Goal: Task Accomplishment & Management: Use online tool/utility

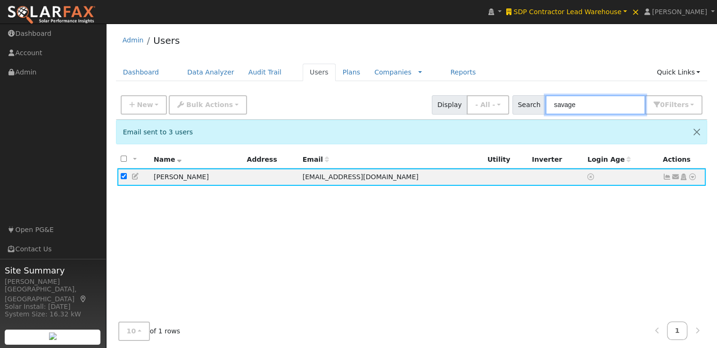
drag, startPoint x: 610, startPoint y: 106, endPoint x: 459, endPoint y: 99, distance: 151.5
click at [459, 99] on div "New Add User Quick Add Quick Connect Quick Convert Lead Bulk Actions Send Email…" at bounding box center [411, 103] width 585 height 23
paste input "[PERSON_NAME][EMAIL_ADDRESS][PERSON_NAME][PERSON_NAME][DOMAIN_NAME]"
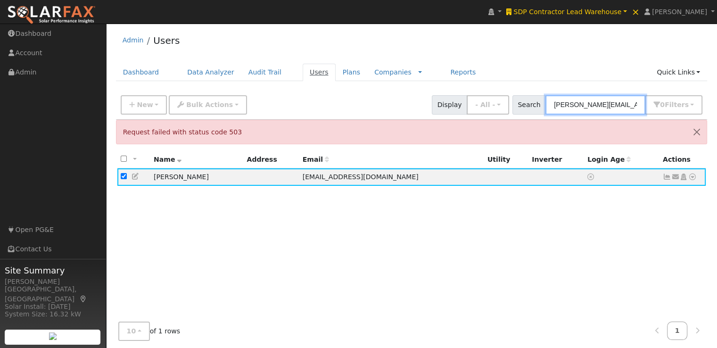
type input "jason.heindel@azzo.com"
click at [303, 74] on link "Users" at bounding box center [319, 72] width 33 height 17
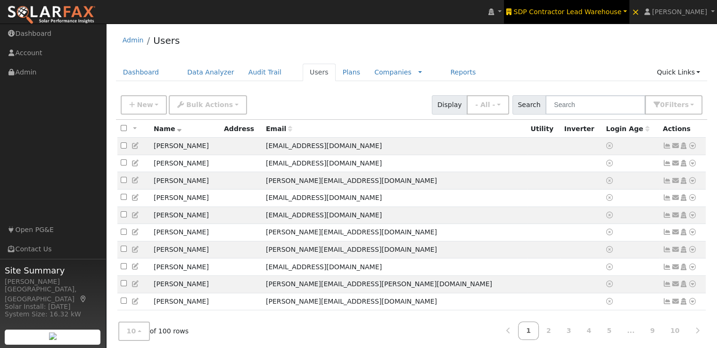
click at [583, 12] on span "SDP Contractor Lead Warehouse" at bounding box center [567, 12] width 108 height 8
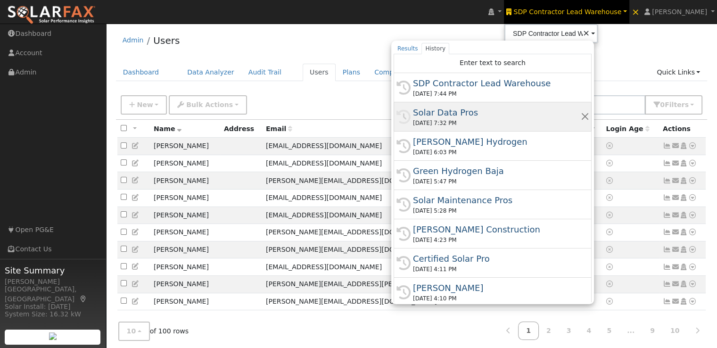
click at [462, 111] on div "Solar Data Pros" at bounding box center [497, 112] width 168 height 13
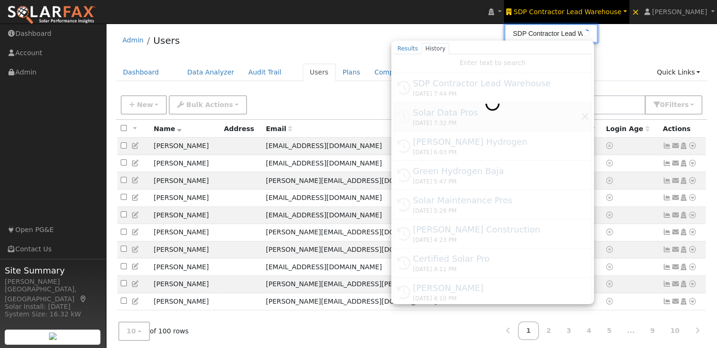
type input "Solar Data Pros"
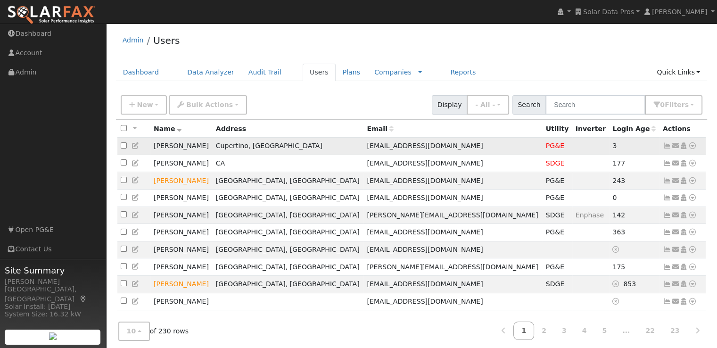
click at [123, 146] on input "checkbox" at bounding box center [124, 145] width 6 height 6
checkbox input "true"
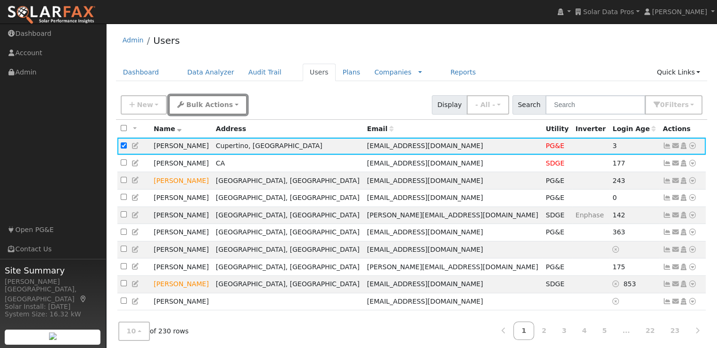
click at [199, 99] on button "Bulk Actions" at bounding box center [208, 104] width 78 height 19
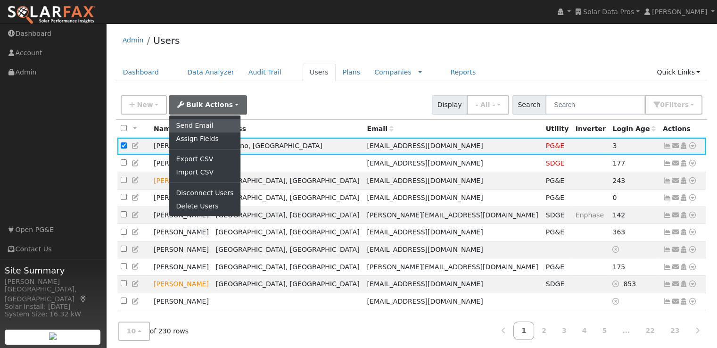
click at [193, 123] on link "Send Email" at bounding box center [204, 125] width 71 height 13
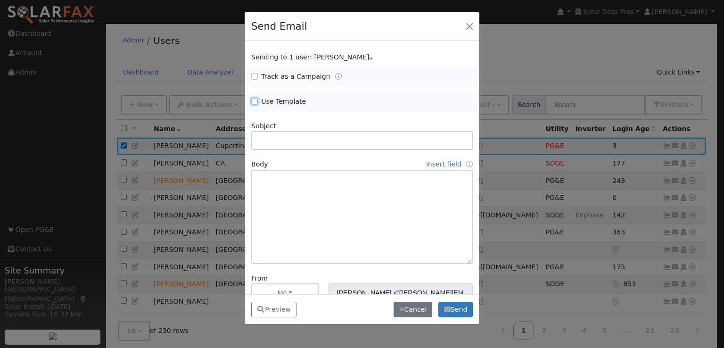
click at [254, 100] on input "Use Template" at bounding box center [254, 101] width 7 height 7
checkbox input "true"
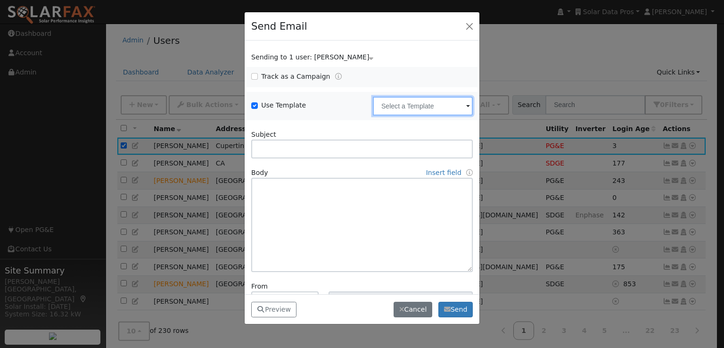
drag, startPoint x: 448, startPoint y: 114, endPoint x: 442, endPoint y: 115, distance: 6.7
click at [447, 114] on input "text" at bounding box center [423, 106] width 100 height 19
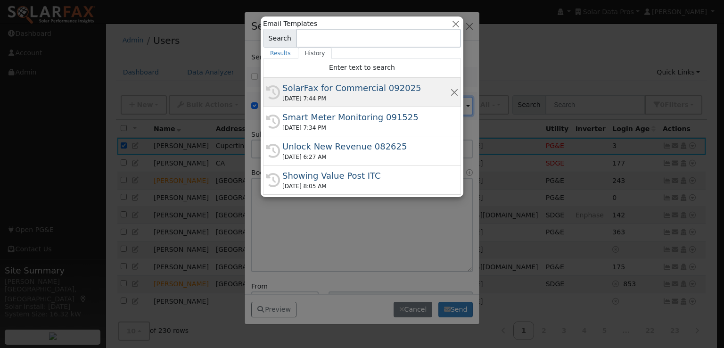
click at [297, 83] on div "SolarFax for Commercial 092025" at bounding box center [366, 88] width 168 height 13
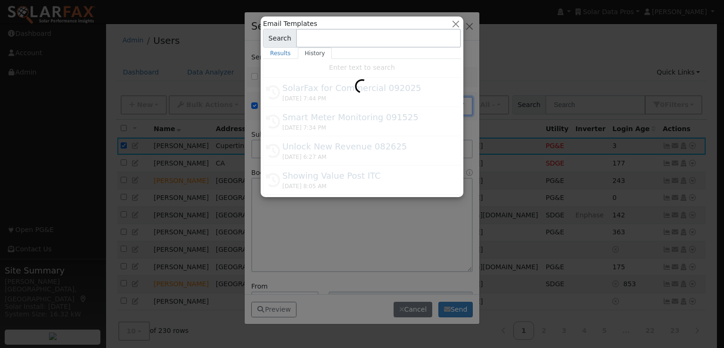
type input "SolarFax for Commercial 092025"
type input "Commercial Storage Modeling with SolarFax®"
type textarea "Dear {user_fname}, SolarFax® insights are now available for commercial storage …"
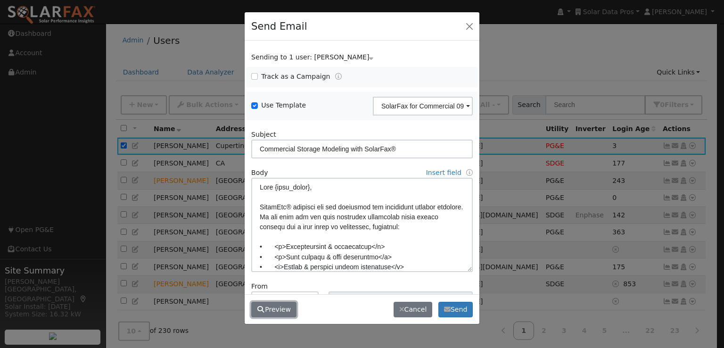
click at [273, 308] on button "Preview" at bounding box center [273, 310] width 45 height 16
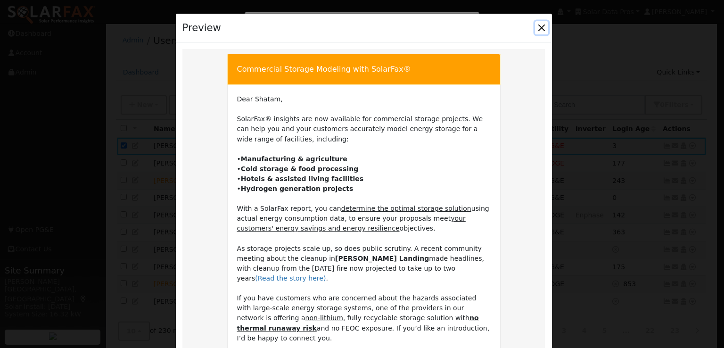
click at [541, 27] on button "Close" at bounding box center [541, 27] width 13 height 13
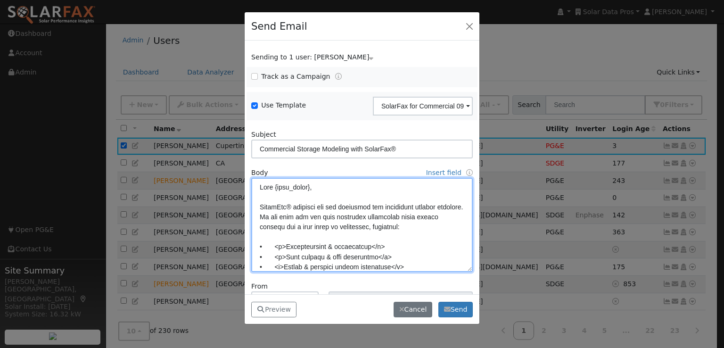
drag, startPoint x: 260, startPoint y: 187, endPoint x: 337, endPoint y: 217, distance: 81.9
click at [337, 217] on textarea at bounding box center [362, 225] width 222 height 94
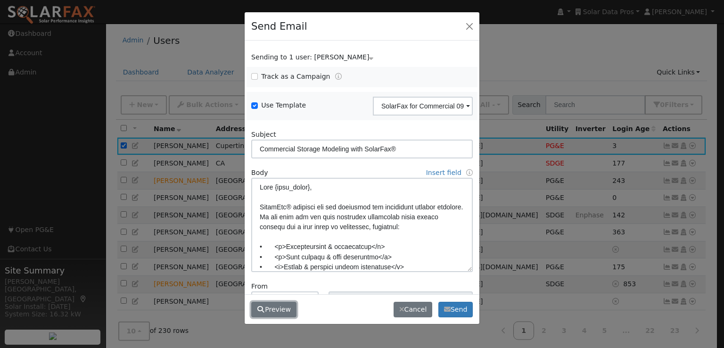
click at [288, 310] on button "Preview" at bounding box center [273, 310] width 45 height 16
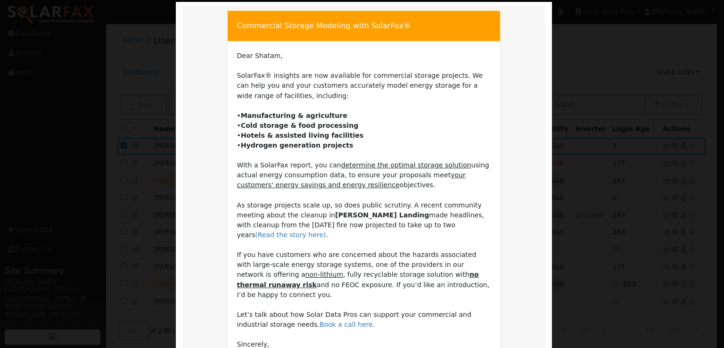
scroll to position [47, 0]
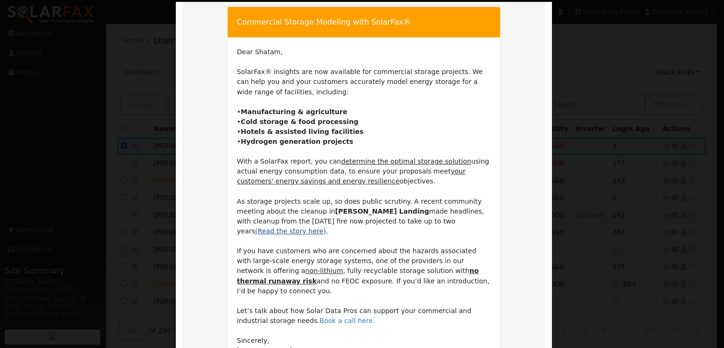
click at [326, 227] on link "(Read the story here)" at bounding box center [290, 231] width 71 height 8
drag, startPoint x: 388, startPoint y: 199, endPoint x: 445, endPoint y: 272, distance: 91.7
click at [445, 272] on td "Dear Shatam, SolarFax® insights are now available for commercial storage projec…" at bounding box center [364, 226] width 254 height 358
copy td "A recent community meeting about the cleanup in Moss Landing made headlines, wi…"
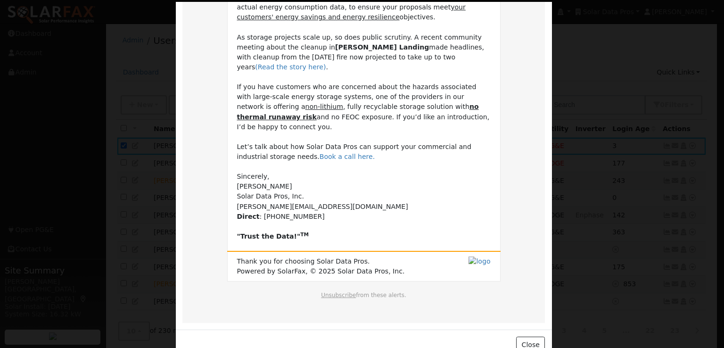
scroll to position [212, 0]
click at [527, 336] on button "Close" at bounding box center [530, 344] width 29 height 16
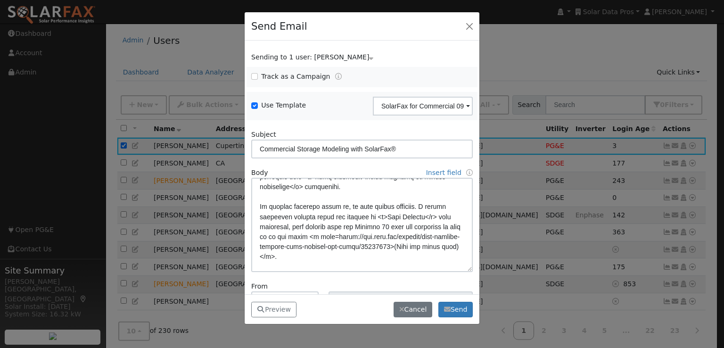
scroll to position [141, 0]
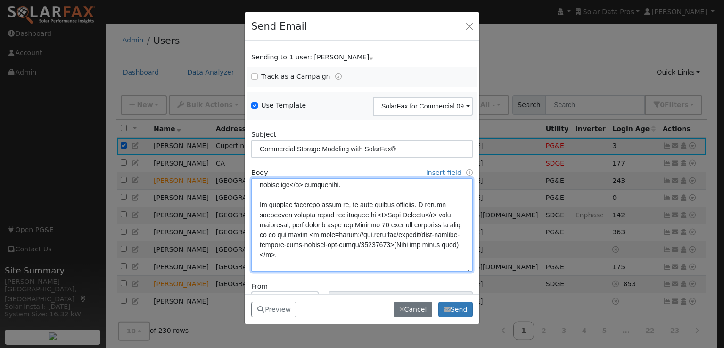
click at [258, 206] on textarea at bounding box center [362, 225] width 222 height 94
click at [260, 206] on textarea at bounding box center [362, 225] width 222 height 94
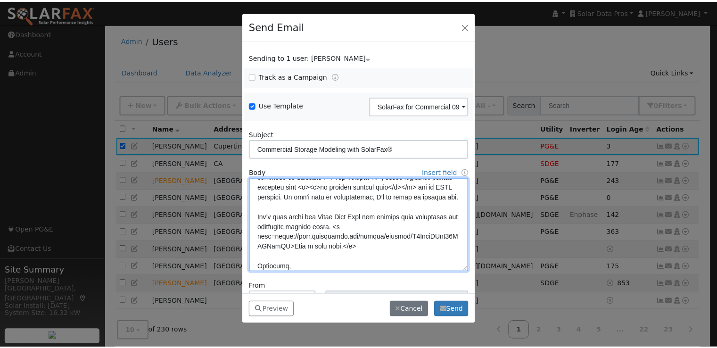
scroll to position [291, 0]
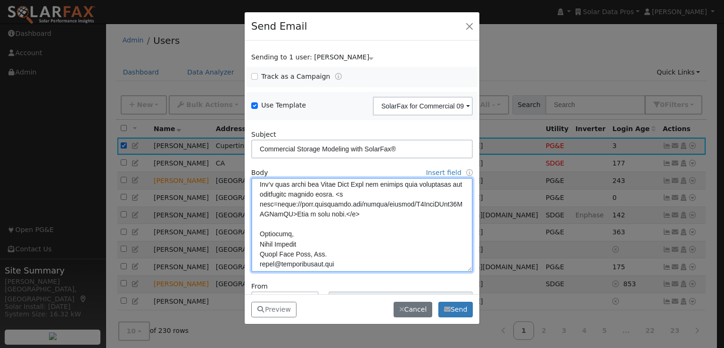
drag, startPoint x: 261, startPoint y: 204, endPoint x: 442, endPoint y: 188, distance: 182.2
click at [442, 188] on textarea at bounding box center [362, 225] width 222 height 94
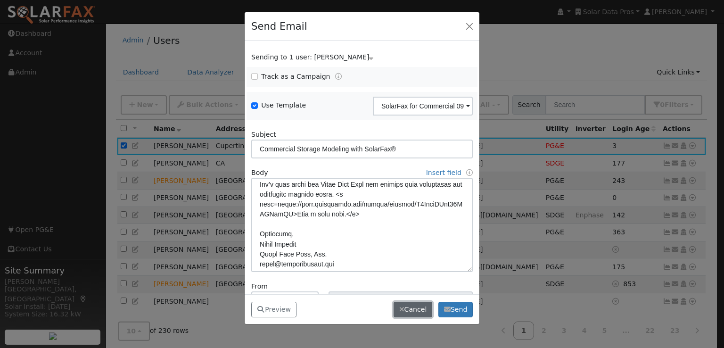
click at [407, 305] on button "Cancel" at bounding box center [413, 310] width 39 height 16
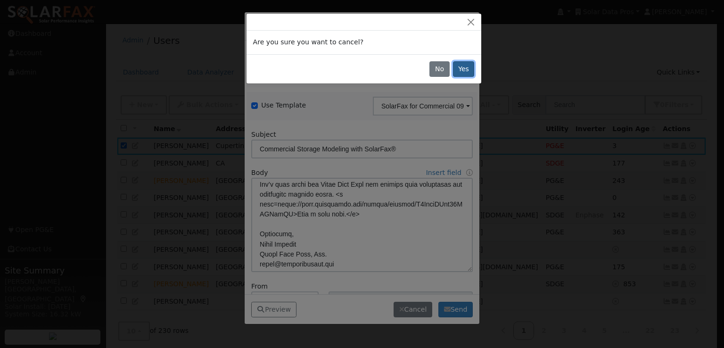
click at [460, 70] on button "Yes" at bounding box center [464, 69] width 22 height 16
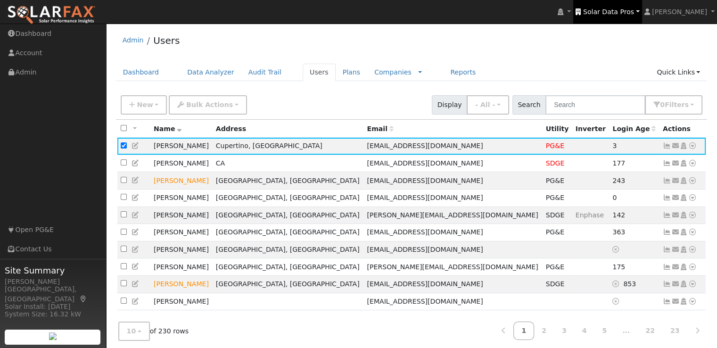
click at [630, 12] on span "Solar Data Pros" at bounding box center [608, 12] width 51 height 8
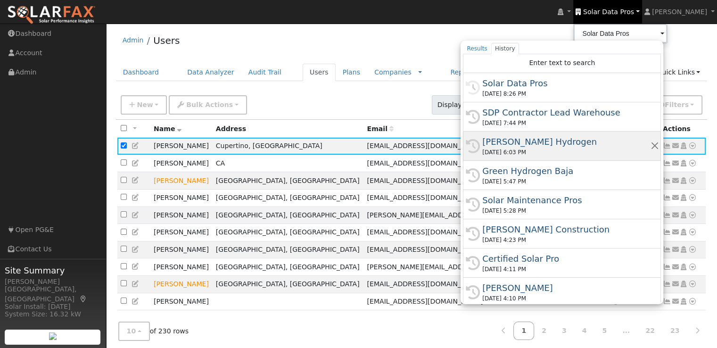
click at [519, 141] on div "[PERSON_NAME] Hydrogen" at bounding box center [566, 141] width 168 height 13
type input "[PERSON_NAME] Hydrogen"
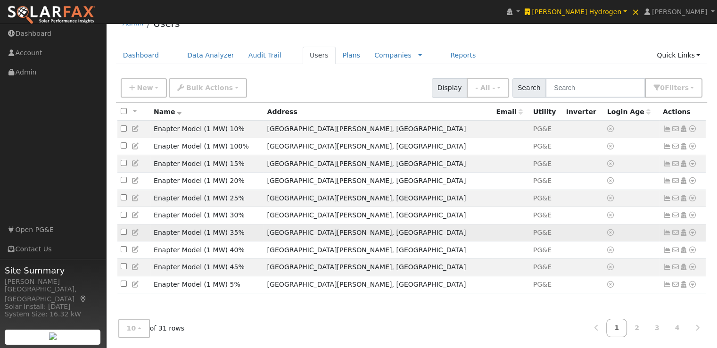
scroll to position [18, 0]
click at [133, 322] on button "10" at bounding box center [134, 327] width 32 height 19
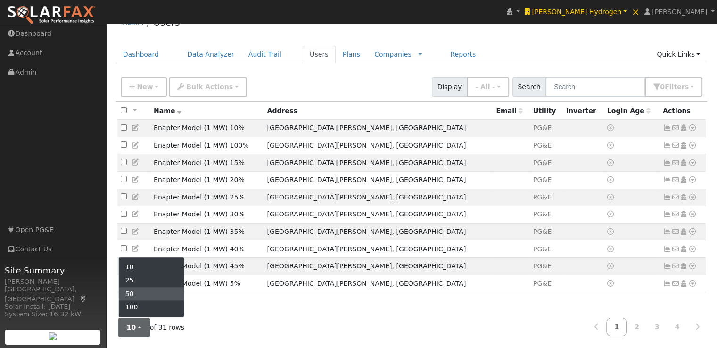
click at [146, 293] on link "50" at bounding box center [152, 293] width 66 height 13
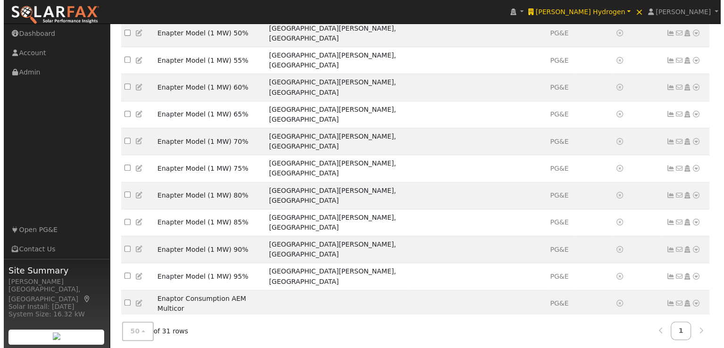
scroll to position [389, 0]
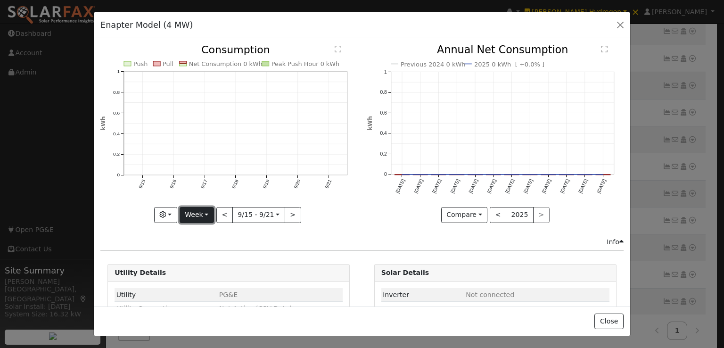
click at [195, 208] on button "Week" at bounding box center [197, 215] width 34 height 16
click at [198, 269] on link "Year" at bounding box center [213, 273] width 66 height 13
type input "2024-09-01"
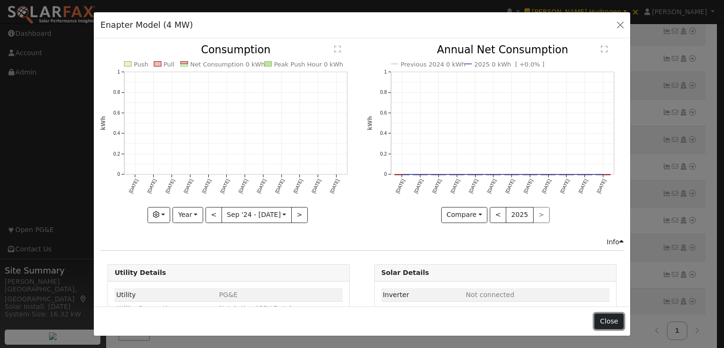
click at [609, 323] on button "Close" at bounding box center [608, 321] width 29 height 16
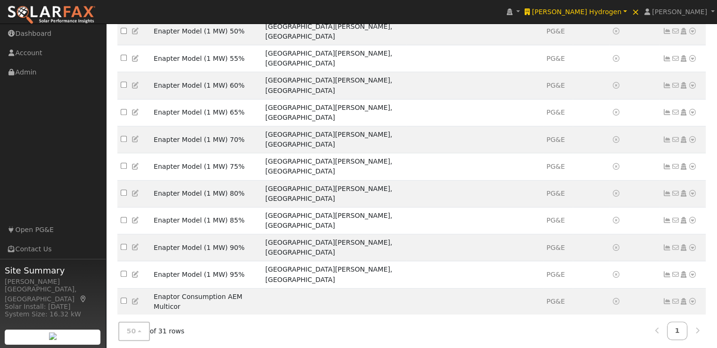
click at [262, 342] on td "Enapter Model (2 MW)" at bounding box center [206, 350] width 112 height 17
click at [667, 347] on icon at bounding box center [667, 350] width 8 height 7
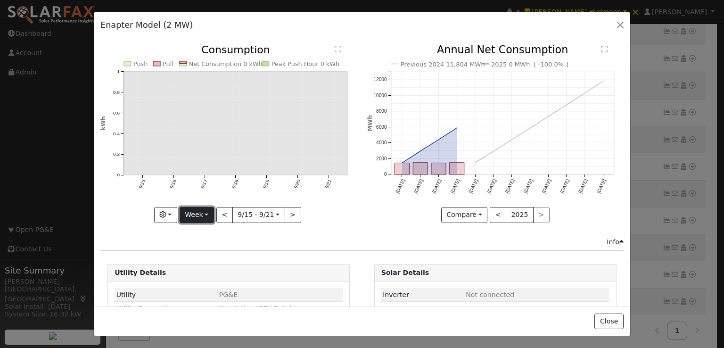
click at [196, 207] on button "Week" at bounding box center [197, 215] width 34 height 16
click at [194, 267] on link "Year" at bounding box center [213, 273] width 66 height 13
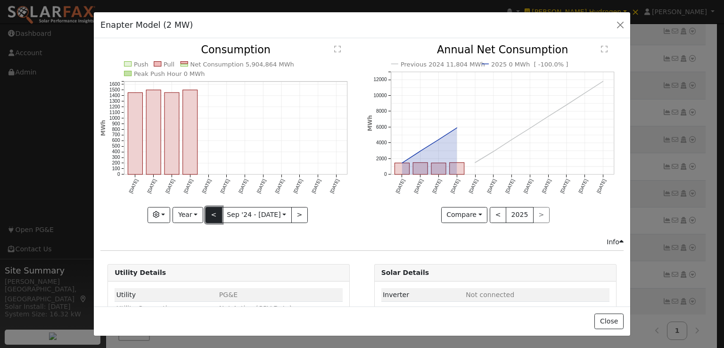
click at [214, 211] on button "<" at bounding box center [214, 215] width 16 height 16
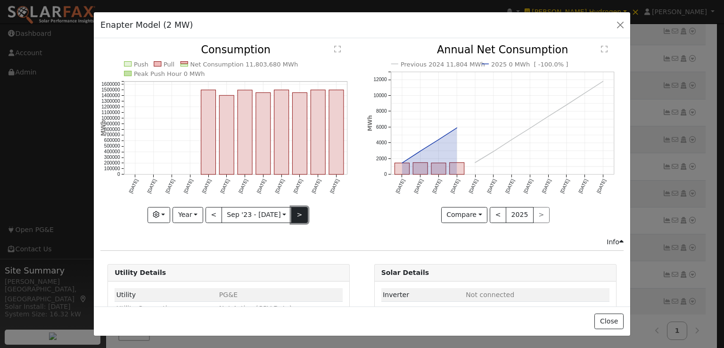
click at [291, 213] on button ">" at bounding box center [299, 215] width 16 height 16
type input "2024-09-01"
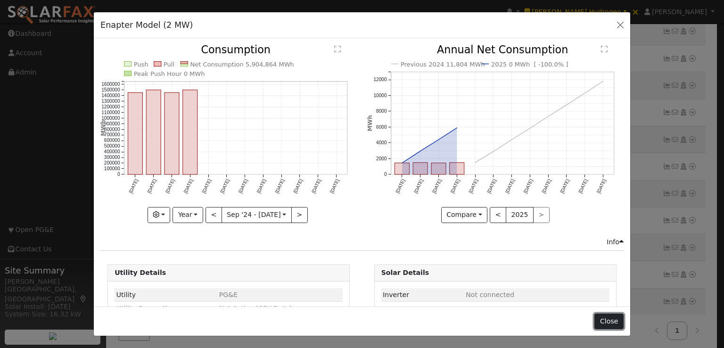
click at [612, 315] on button "Close" at bounding box center [608, 321] width 29 height 16
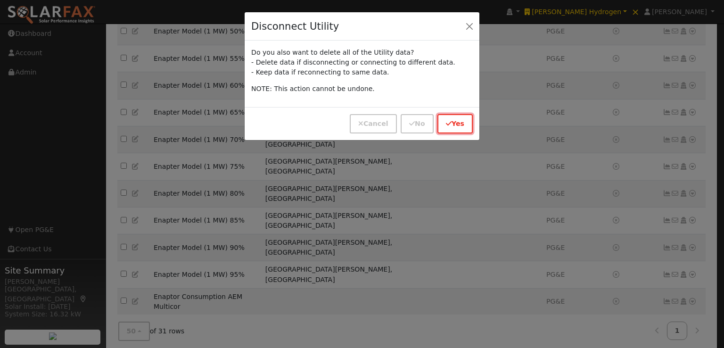
click at [457, 118] on button "Yes" at bounding box center [454, 123] width 35 height 19
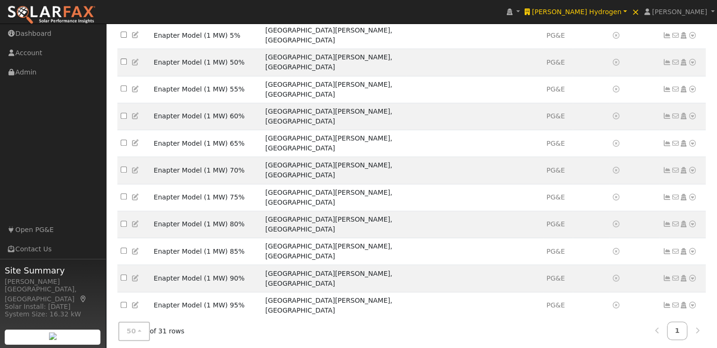
click at [0, 0] on link "Utility" at bounding box center [0, 0] width 0 height 0
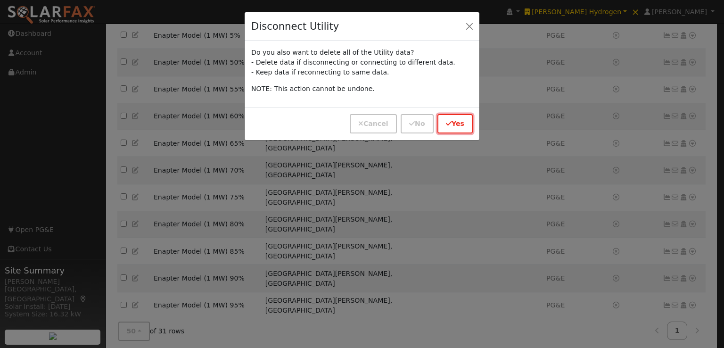
click at [457, 121] on button "Yes" at bounding box center [454, 123] width 35 height 19
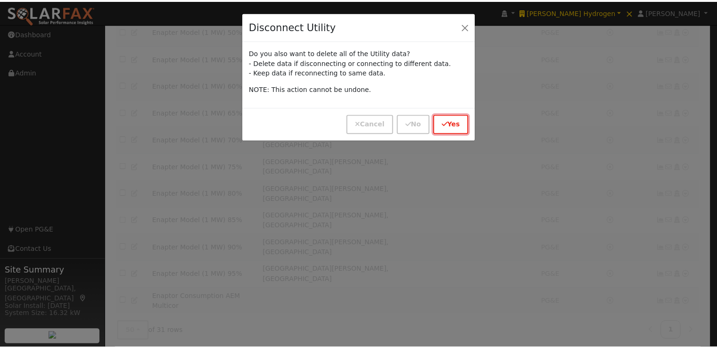
scroll to position [359, 0]
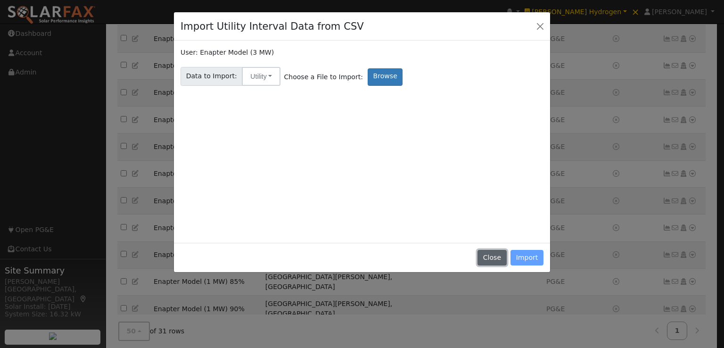
click at [490, 257] on button "Close" at bounding box center [492, 258] width 29 height 16
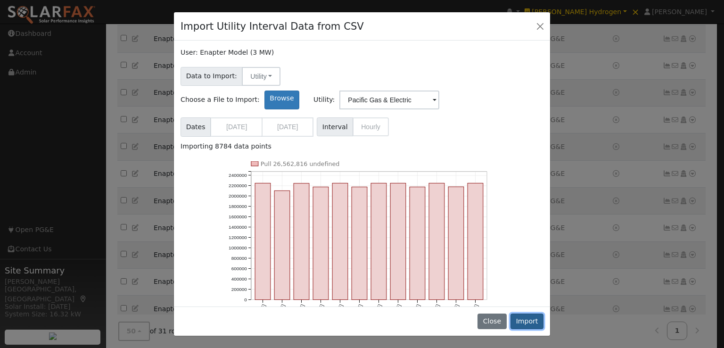
click at [530, 321] on button "Import" at bounding box center [526, 321] width 33 height 16
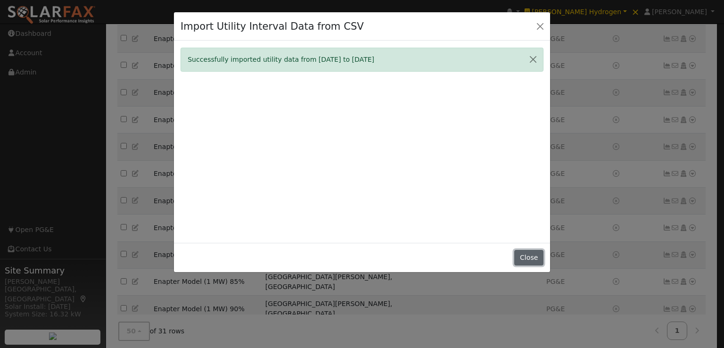
click at [532, 259] on button "Close" at bounding box center [528, 258] width 29 height 16
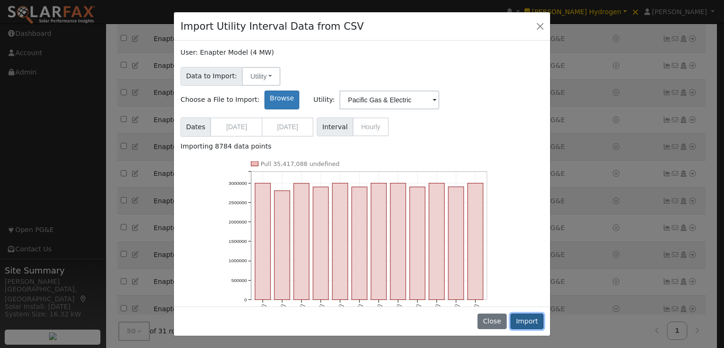
click at [528, 319] on button "Import" at bounding box center [526, 321] width 33 height 16
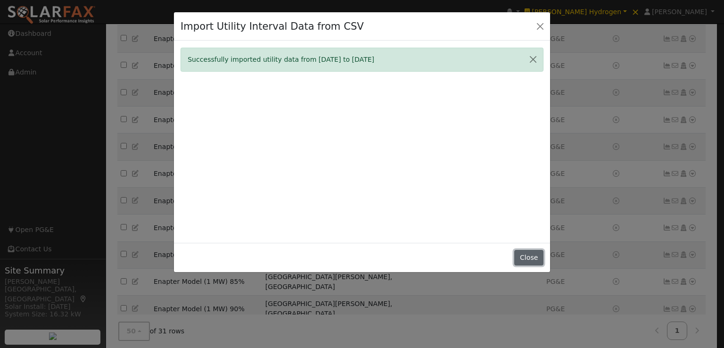
click at [530, 255] on button "Close" at bounding box center [528, 258] width 29 height 16
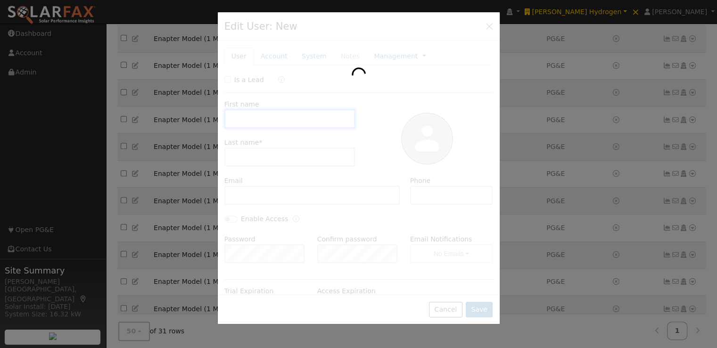
type input "Enapter"
type input "Model (4 MW)"
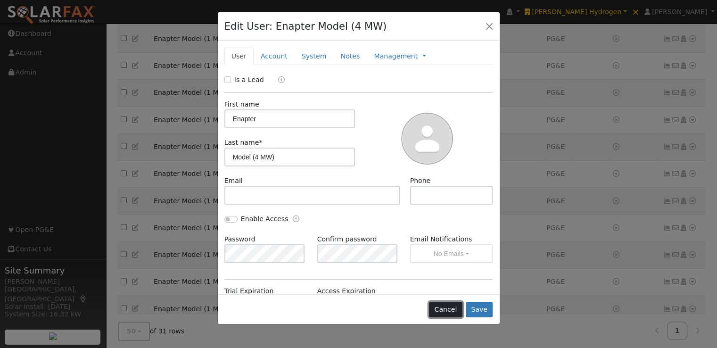
click at [454, 309] on button "Cancel" at bounding box center [445, 310] width 33 height 16
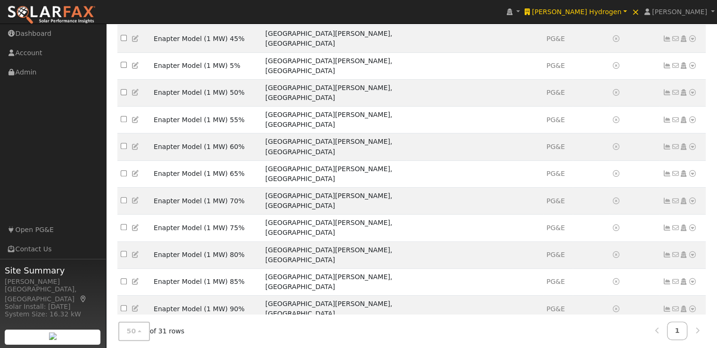
drag, startPoint x: 231, startPoint y: 247, endPoint x: 155, endPoint y: 250, distance: 76.4
copy td "Enapter Model (4 MW)"
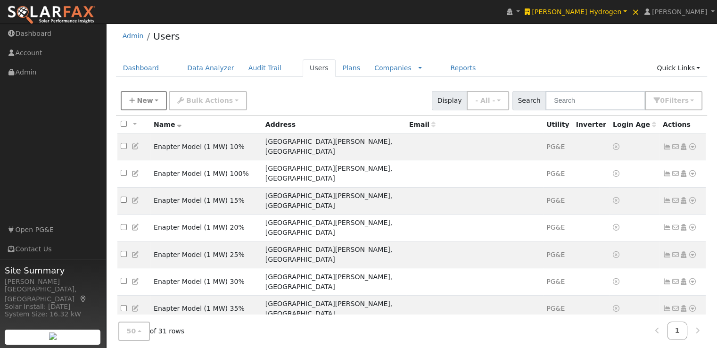
scroll to position [0, 0]
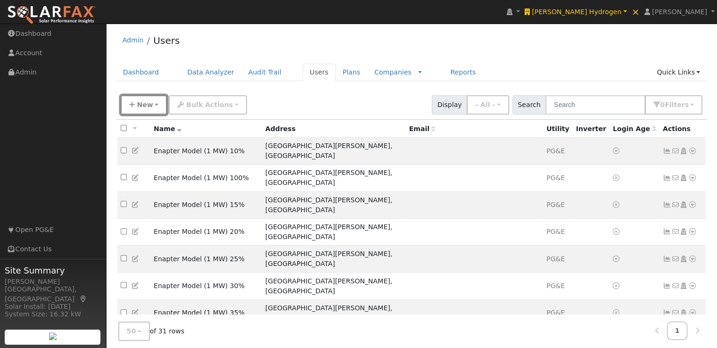
click at [125, 100] on button "New" at bounding box center [144, 104] width 47 height 19
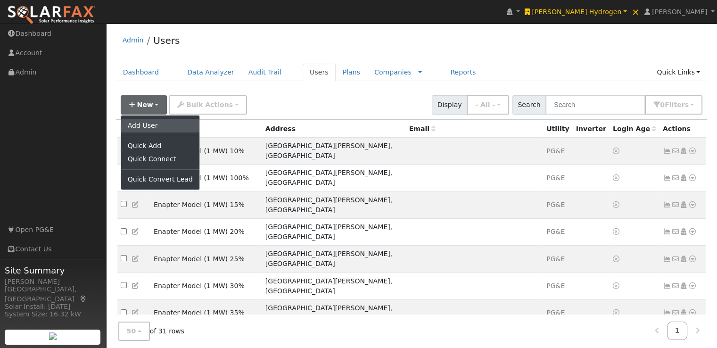
click at [141, 122] on link "Add User" at bounding box center [160, 125] width 78 height 13
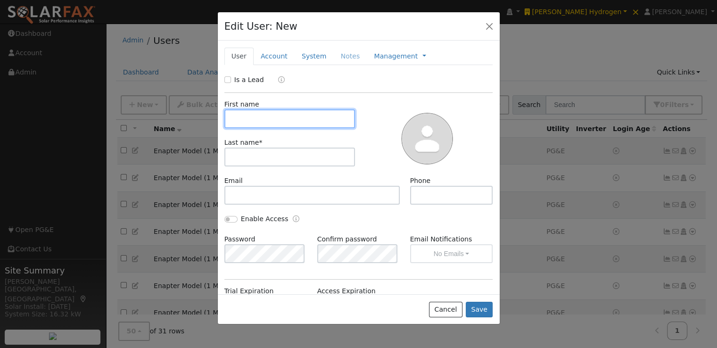
paste input "Enapter Model (4 MW)"
drag, startPoint x: 301, startPoint y: 120, endPoint x: 257, endPoint y: 121, distance: 43.8
click at [257, 121] on input "Enapter Model (4 MW)" at bounding box center [289, 118] width 131 height 19
type input "Enapter"
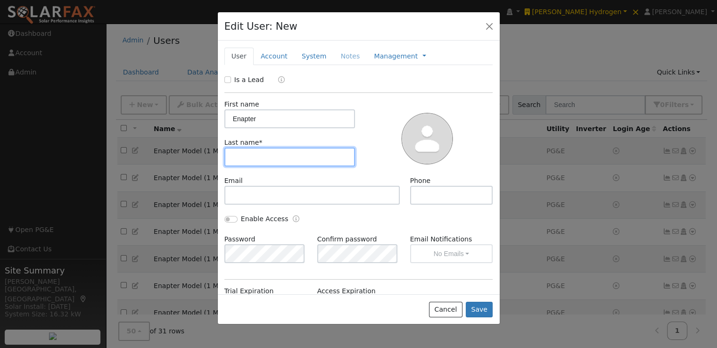
click at [264, 152] on input "text" at bounding box center [289, 157] width 131 height 19
paste input "Model (4 MW)"
type input "Model (4 MW)"
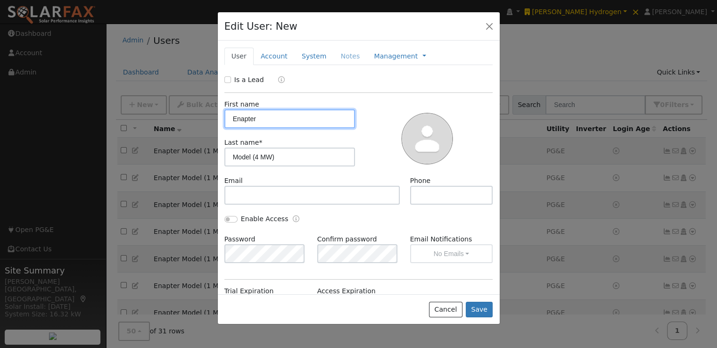
click at [278, 120] on input "Enapter" at bounding box center [289, 118] width 131 height 19
type input "Enapter"
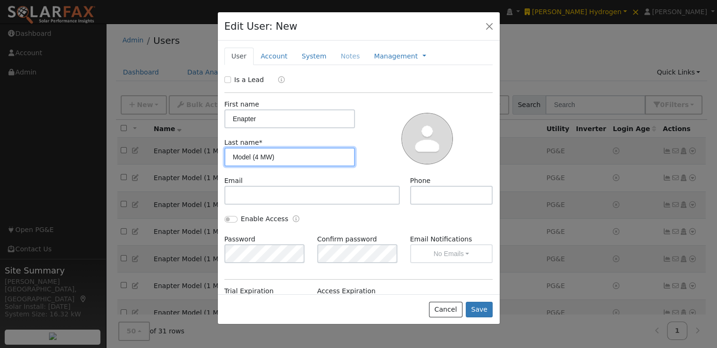
click at [256, 158] on input "Model (4 MW)" at bounding box center [289, 157] width 131 height 19
click at [256, 152] on input "Model (4 MW)" at bounding box center [289, 157] width 131 height 19
type input "Model (5 MW)"
click at [476, 307] on button "Save" at bounding box center [479, 310] width 27 height 16
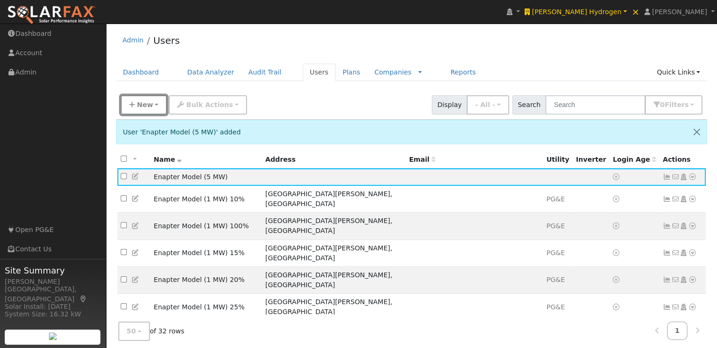
click at [137, 99] on button "New" at bounding box center [144, 104] width 47 height 19
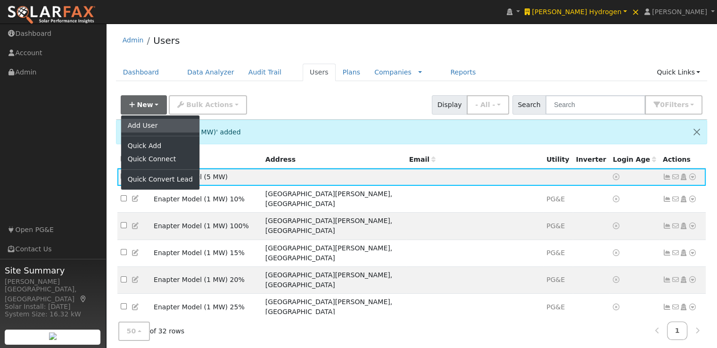
click at [153, 124] on link "Add User" at bounding box center [160, 125] width 78 height 13
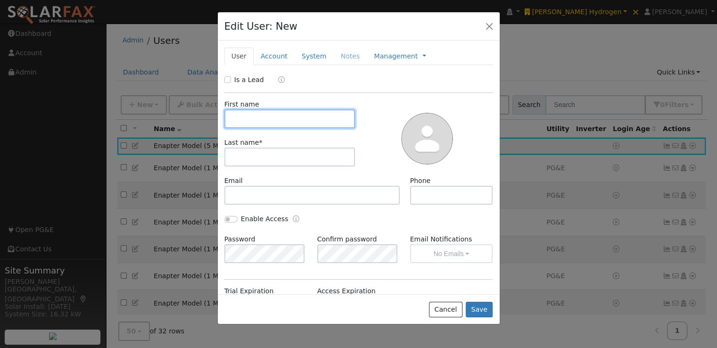
click at [294, 122] on input "text" at bounding box center [289, 118] width 131 height 19
paste input "Model (4 MW)"
type input "Model (4 MW)"
drag, startPoint x: 290, startPoint y: 120, endPoint x: 206, endPoint y: 119, distance: 83.9
click at [206, 119] on div "Edit User: New Select an Ac... New Account Nickname Cancel Create Are you sure …" at bounding box center [358, 174] width 717 height 348
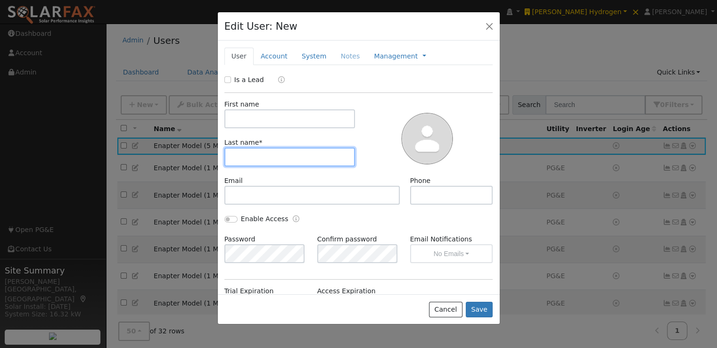
click at [258, 156] on input "text" at bounding box center [289, 157] width 131 height 19
paste input "Model (4 MW)"
type input "Model (4 MW)"
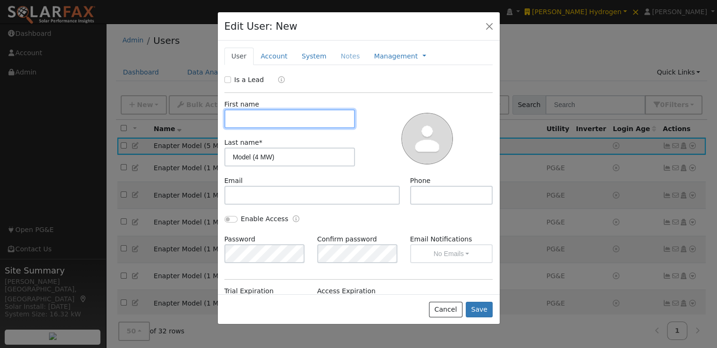
click at [267, 119] on input "text" at bounding box center [289, 118] width 131 height 19
type input "Enapter"
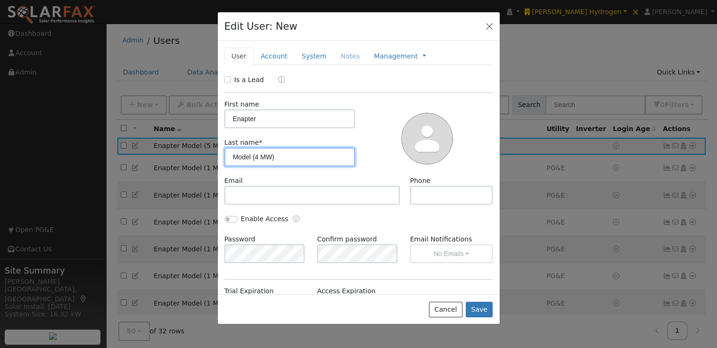
click at [256, 156] on input "Model (4 MW)" at bounding box center [289, 157] width 131 height 19
click at [485, 304] on button "Save" at bounding box center [479, 310] width 27 height 16
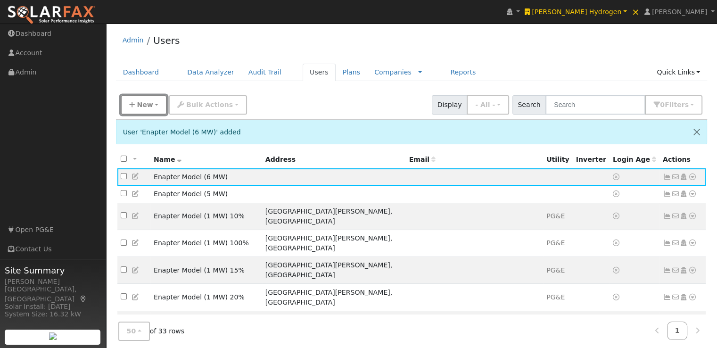
click at [131, 101] on icon "button" at bounding box center [132, 104] width 6 height 7
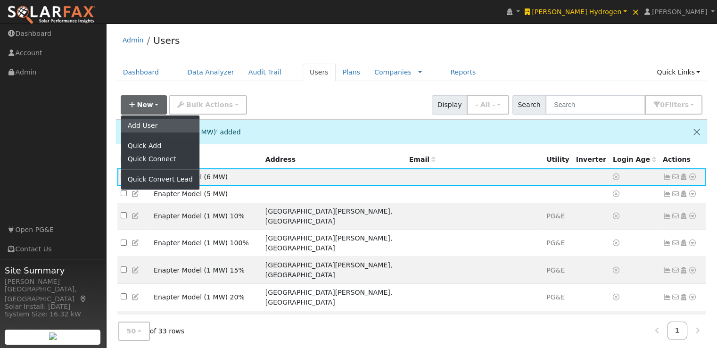
click at [141, 123] on link "Add User" at bounding box center [160, 125] width 78 height 13
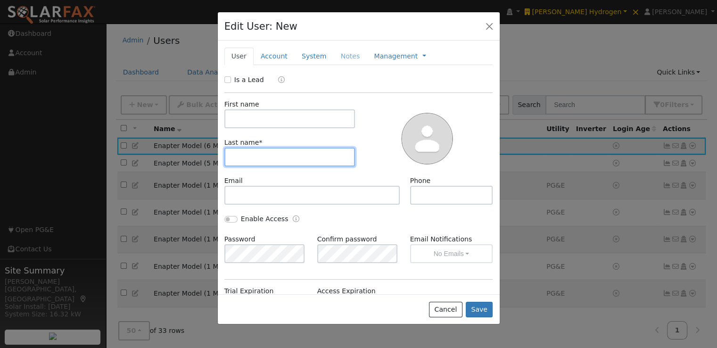
click at [265, 157] on input "text" at bounding box center [289, 157] width 131 height 19
paste input "Model (4 MW)"
click at [265, 157] on input "text" at bounding box center [289, 157] width 131 height 19
type input "Model (4 MW)"
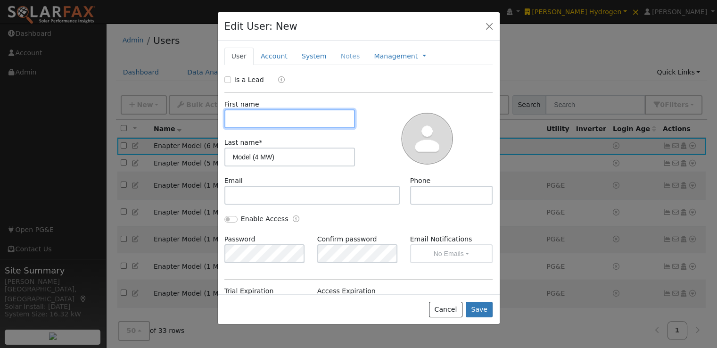
click at [310, 117] on input "text" at bounding box center [289, 118] width 131 height 19
type input "Enapter"
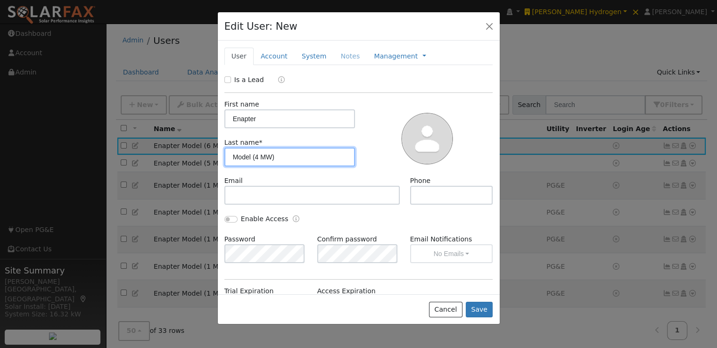
click at [257, 154] on input "Model (4 MW)" at bounding box center [289, 157] width 131 height 19
type input "Model (7 MW)"
click at [483, 306] on button "Save" at bounding box center [479, 310] width 27 height 16
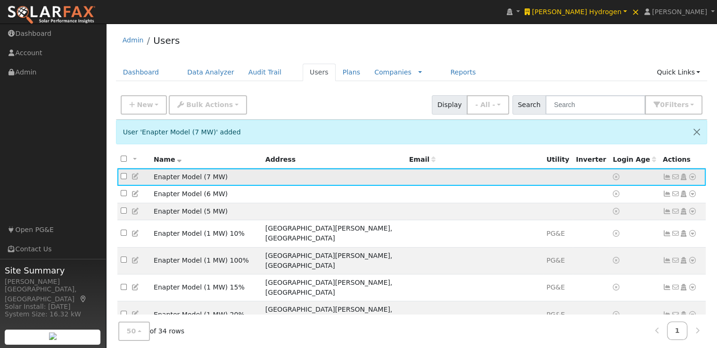
click at [692, 177] on icon at bounding box center [692, 176] width 8 height 7
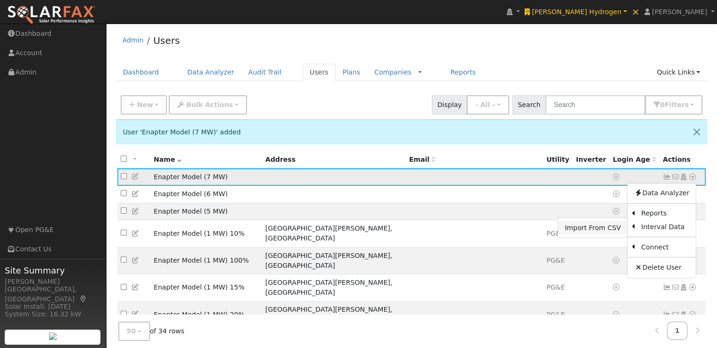
click at [585, 224] on link "Import From CSV" at bounding box center [592, 227] width 69 height 13
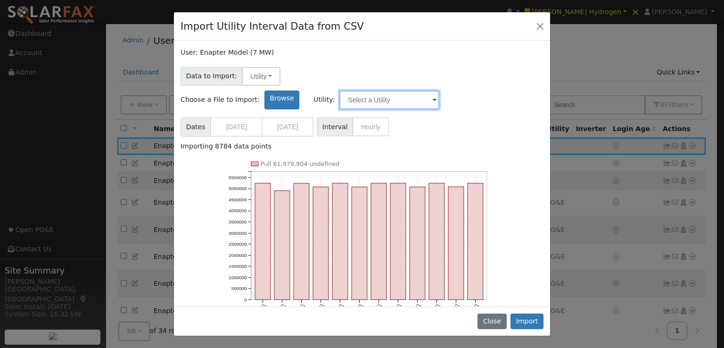
click at [439, 91] on input "text" at bounding box center [389, 100] width 100 height 19
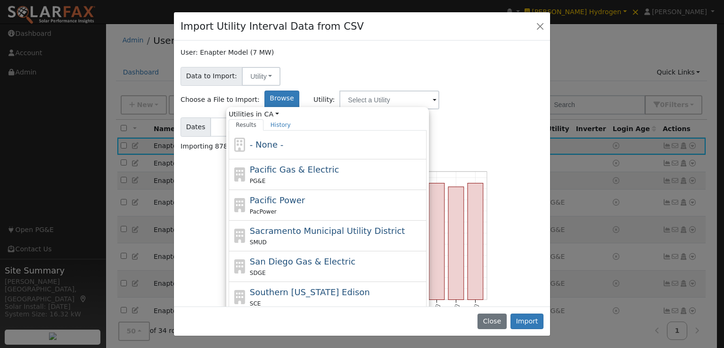
click at [436, 95] on span at bounding box center [435, 100] width 4 height 11
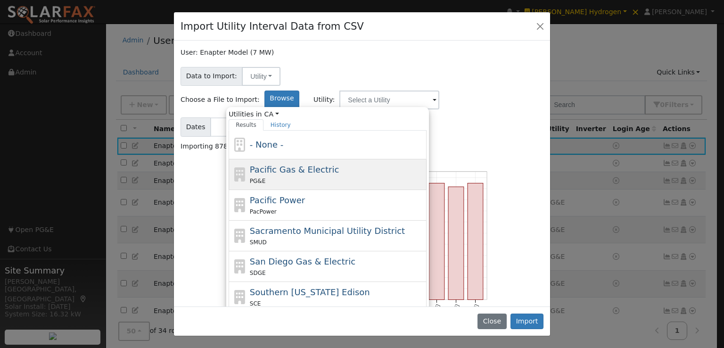
click at [339, 165] on span "Pacific Gas & Electric" at bounding box center [294, 170] width 89 height 10
type input "Pacific Gas & Electric"
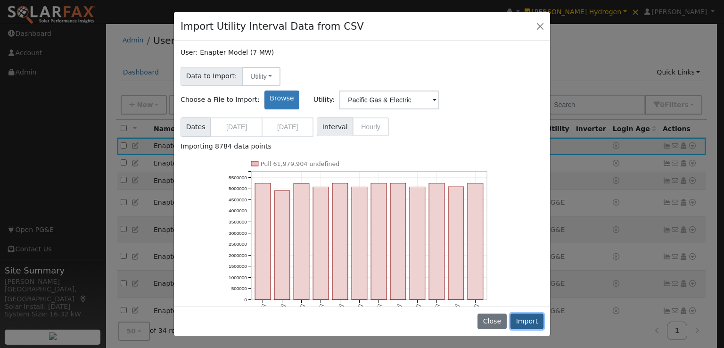
click at [535, 320] on button "Import" at bounding box center [526, 321] width 33 height 16
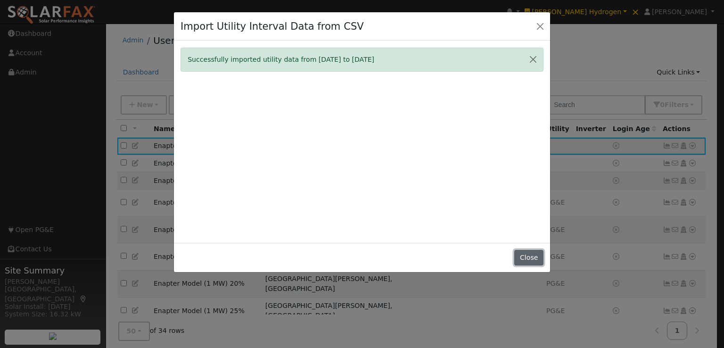
click at [524, 257] on button "Close" at bounding box center [528, 258] width 29 height 16
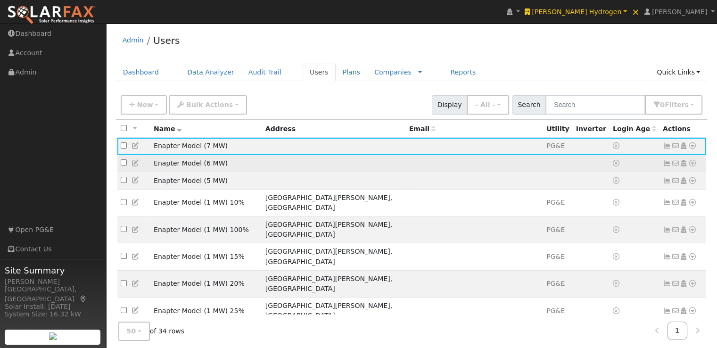
click at [262, 165] on td "Enapter Model (6 MW)" at bounding box center [206, 163] width 112 height 17
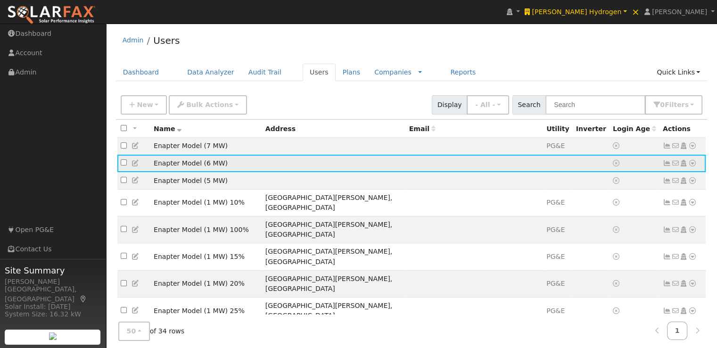
click at [692, 164] on icon at bounding box center [692, 163] width 8 height 7
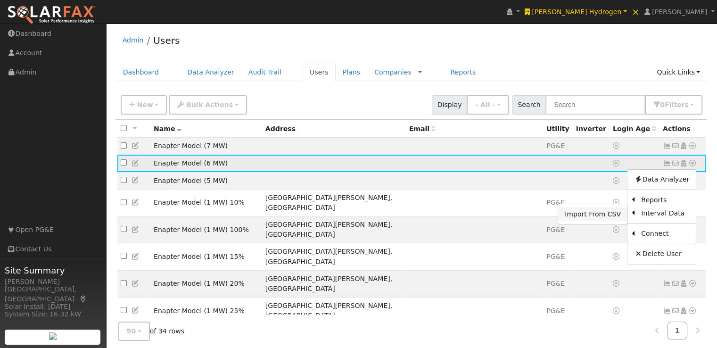
click at [601, 214] on link "Import From CSV" at bounding box center [592, 213] width 69 height 13
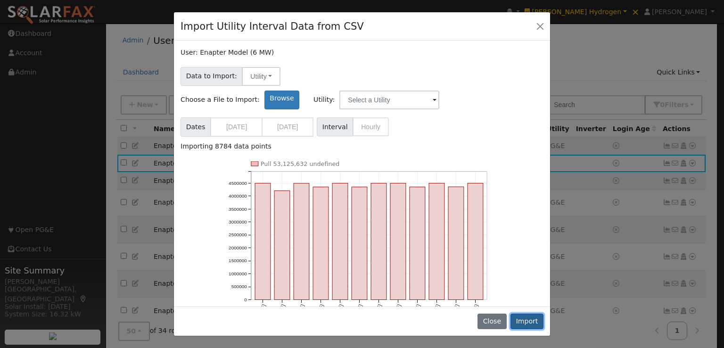
click at [526, 320] on button "Import" at bounding box center [526, 321] width 33 height 16
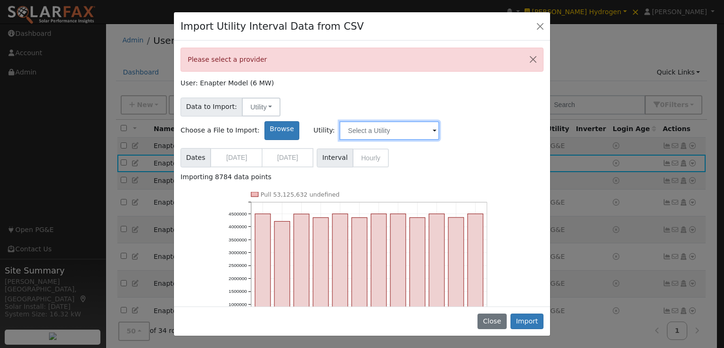
click at [439, 121] on input "text" at bounding box center [389, 130] width 100 height 19
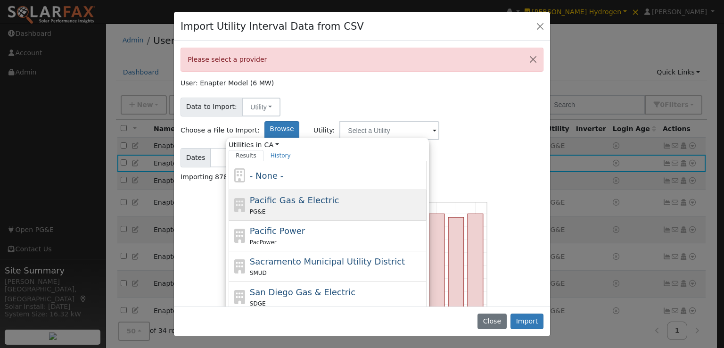
click at [339, 195] on span "Pacific Gas & Electric" at bounding box center [294, 200] width 89 height 10
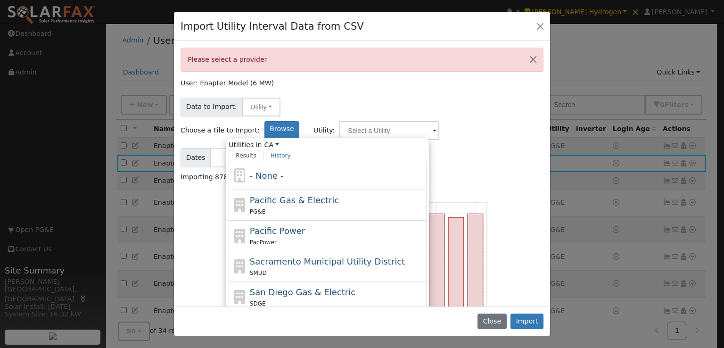
type input "Pacific Gas & Electric"
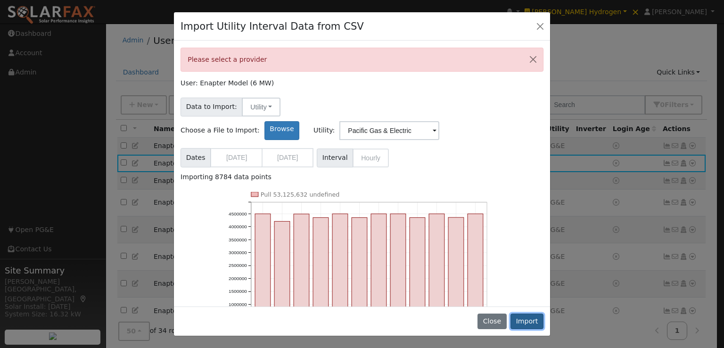
click at [525, 318] on button "Import" at bounding box center [526, 321] width 33 height 16
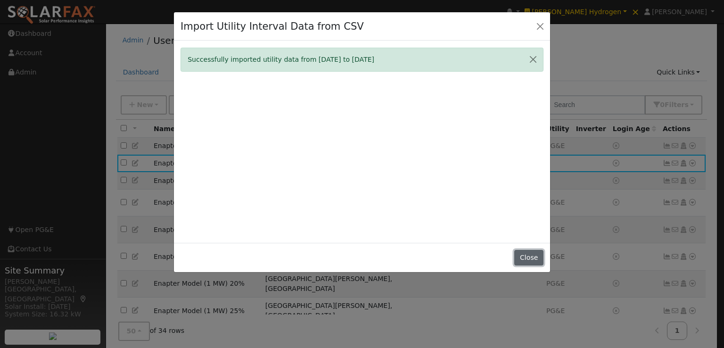
click at [527, 255] on button "Close" at bounding box center [528, 258] width 29 height 16
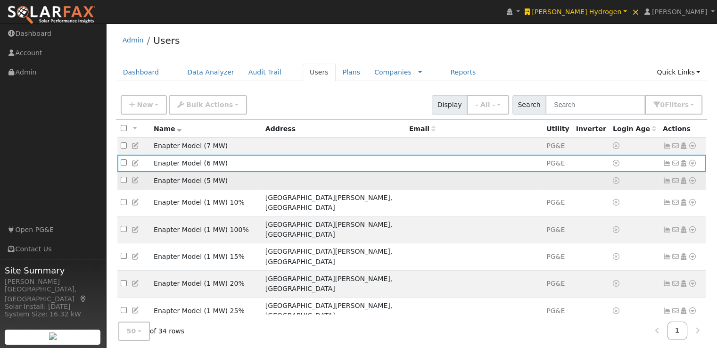
click at [262, 180] on td "Enapter Model (5 MW)" at bounding box center [206, 180] width 112 height 17
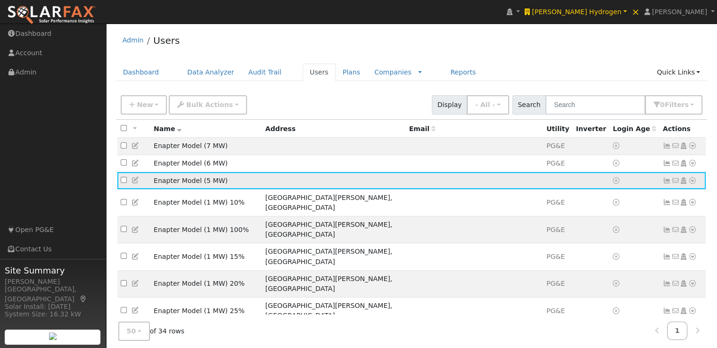
click at [692, 181] on icon at bounding box center [692, 180] width 8 height 7
click at [585, 232] on link "Import From CSV" at bounding box center [592, 231] width 69 height 13
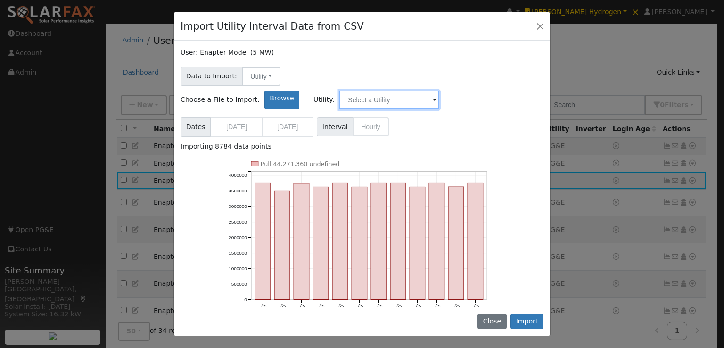
click at [439, 91] on input "text" at bounding box center [389, 100] width 100 height 19
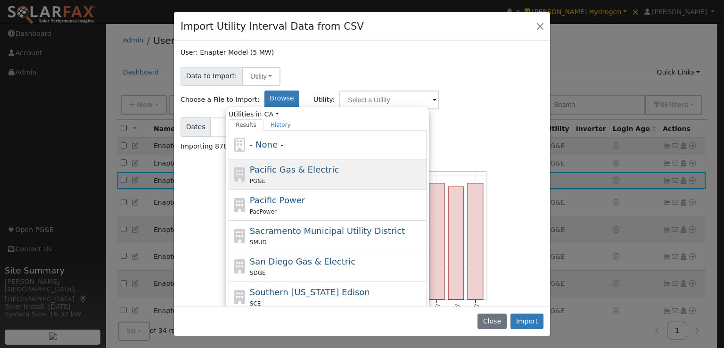
click at [339, 165] on span "Pacific Gas & Electric" at bounding box center [294, 170] width 89 height 10
type input "Pacific Gas & Electric"
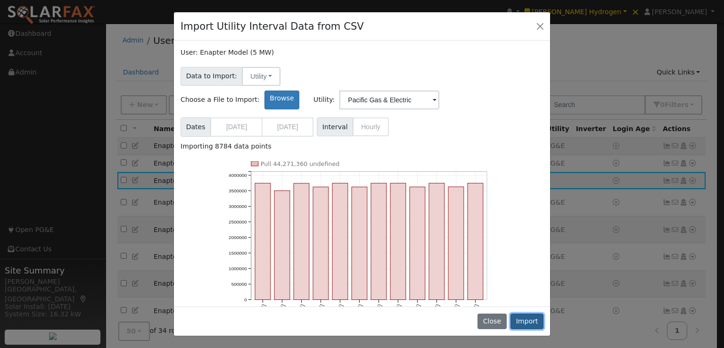
click at [534, 319] on button "Import" at bounding box center [526, 321] width 33 height 16
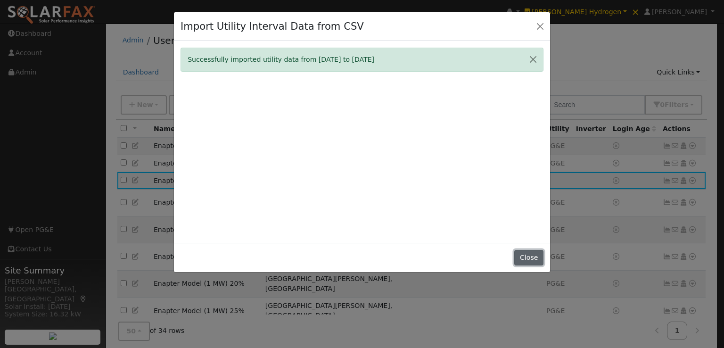
click at [532, 257] on button "Close" at bounding box center [528, 258] width 29 height 16
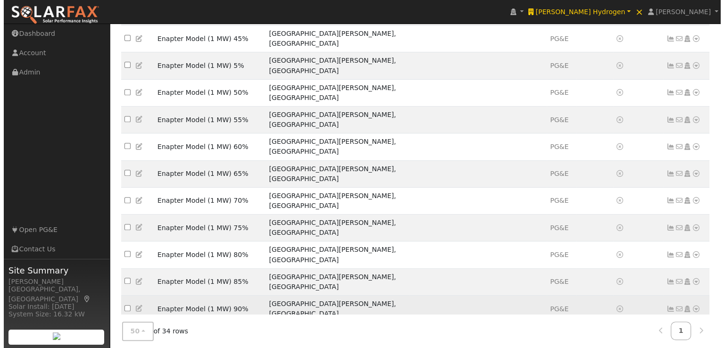
scroll to position [443, 0]
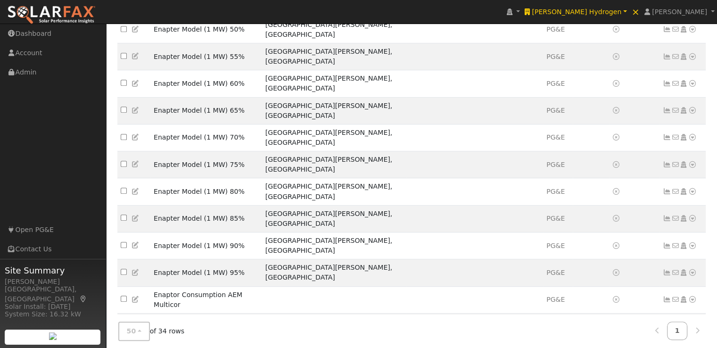
click at [262, 340] on td "Enapter Model (2 MW)" at bounding box center [206, 348] width 112 height 17
click at [692, 345] on icon at bounding box center [692, 348] width 8 height 7
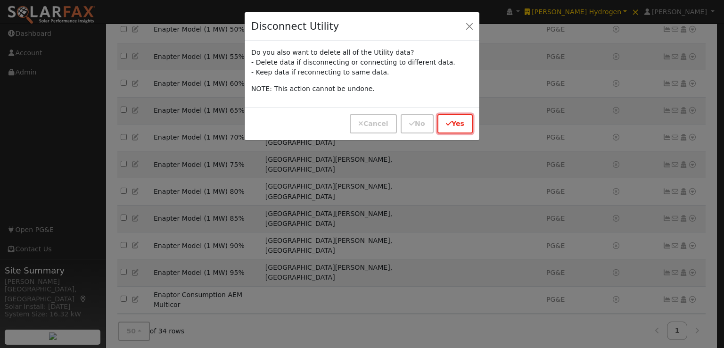
click at [466, 123] on button "Yes" at bounding box center [454, 123] width 35 height 19
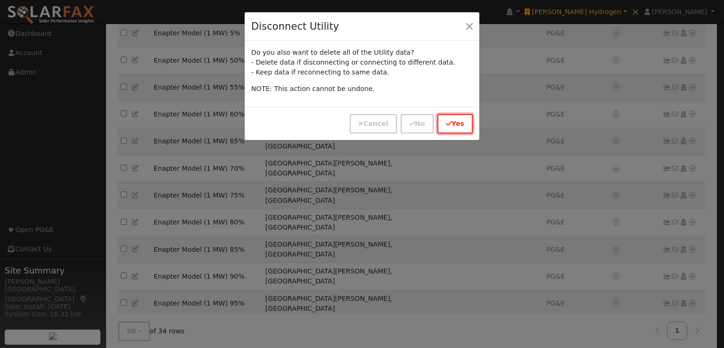
click at [460, 120] on button "Yes" at bounding box center [454, 123] width 35 height 19
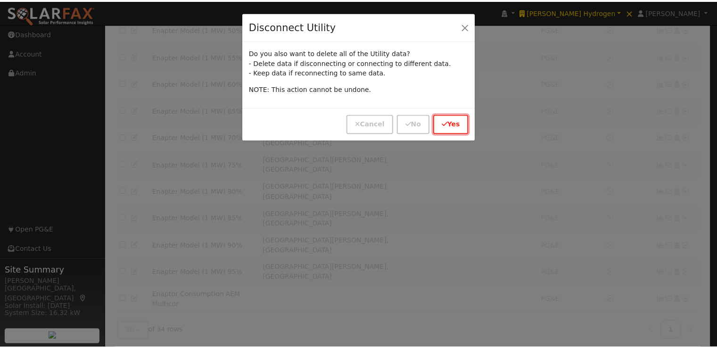
scroll to position [412, 0]
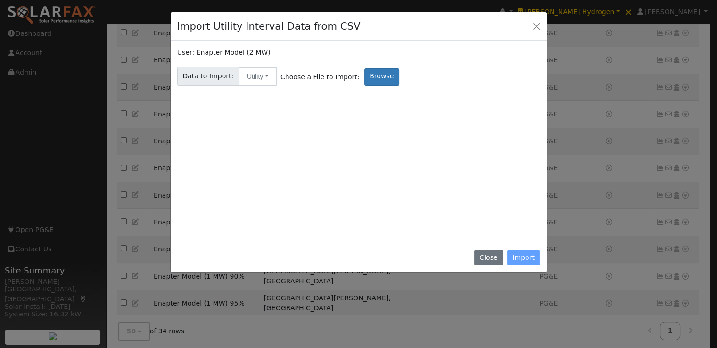
scroll to position [382, 0]
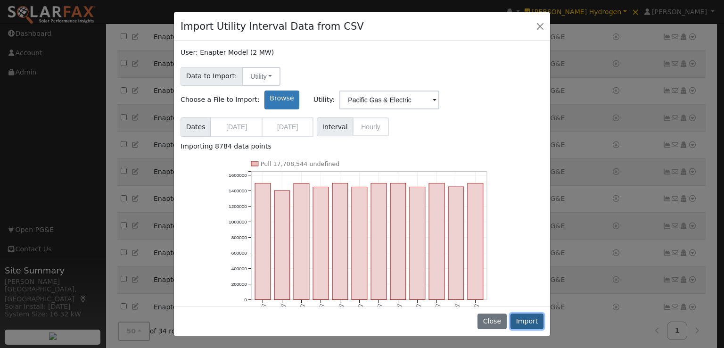
click at [528, 318] on button "Import" at bounding box center [526, 321] width 33 height 16
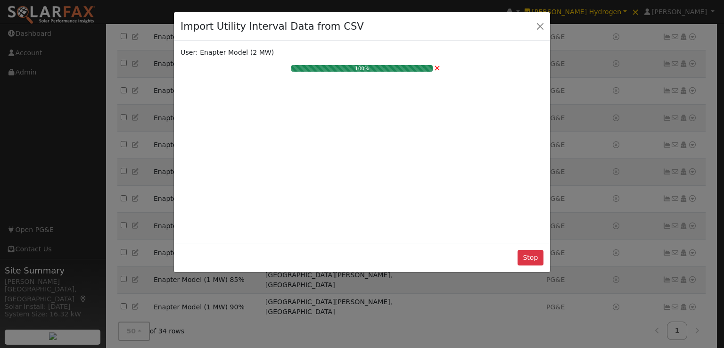
click at [528, 323] on div "Import Utility Interval Data from CSV User: Enapter Model (2 MW) 100% × Stop" at bounding box center [362, 174] width 724 height 348
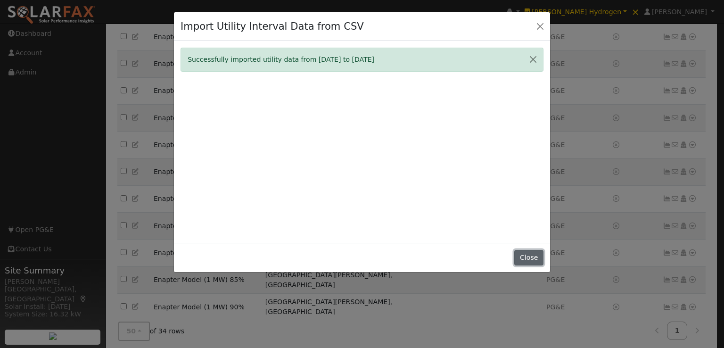
drag, startPoint x: 534, startPoint y: 255, endPoint x: 547, endPoint y: 231, distance: 26.6
click at [534, 255] on button "Close" at bounding box center [528, 258] width 29 height 16
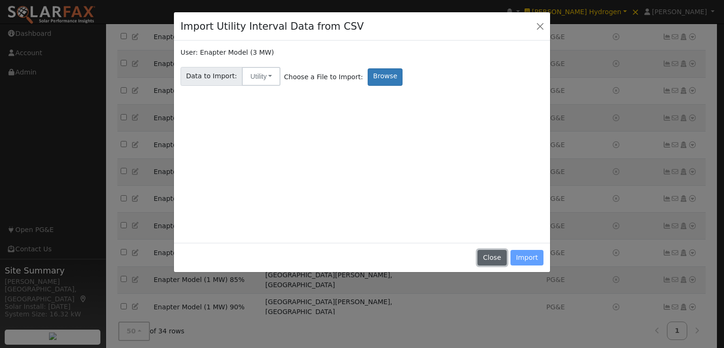
click at [500, 251] on button "Close" at bounding box center [492, 258] width 29 height 16
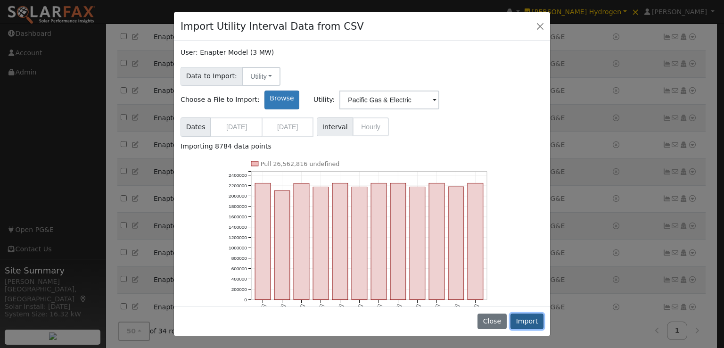
click at [529, 320] on button "Import" at bounding box center [526, 321] width 33 height 16
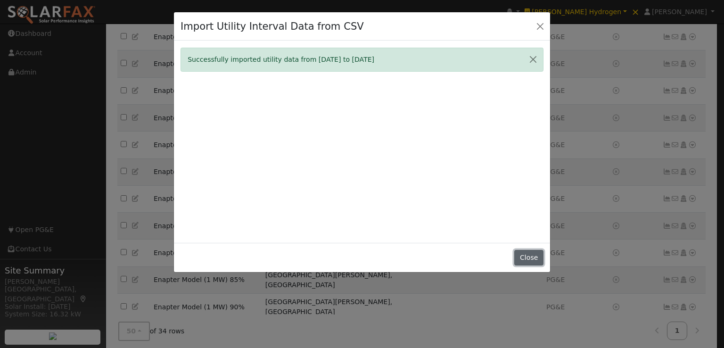
click at [533, 258] on button "Close" at bounding box center [528, 258] width 29 height 16
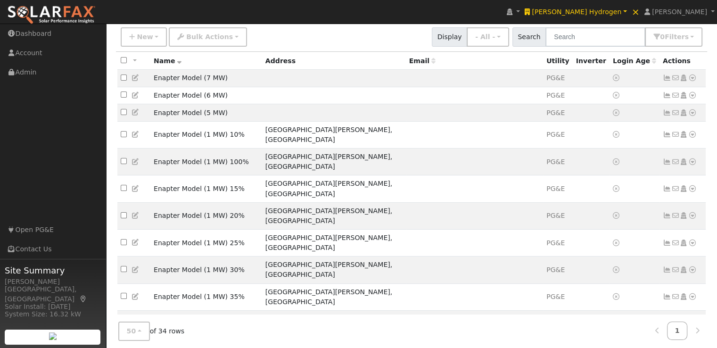
scroll to position [5, 0]
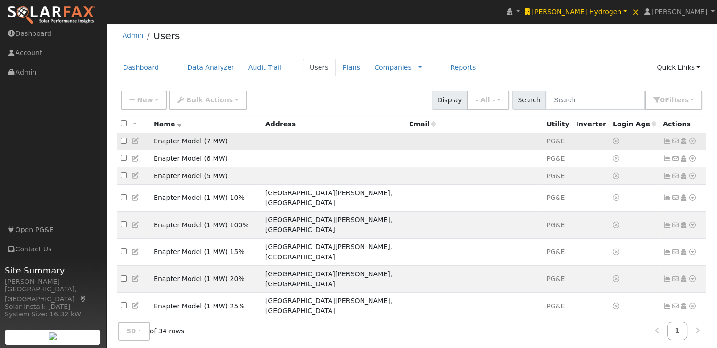
click at [692, 141] on icon at bounding box center [692, 141] width 8 height 7
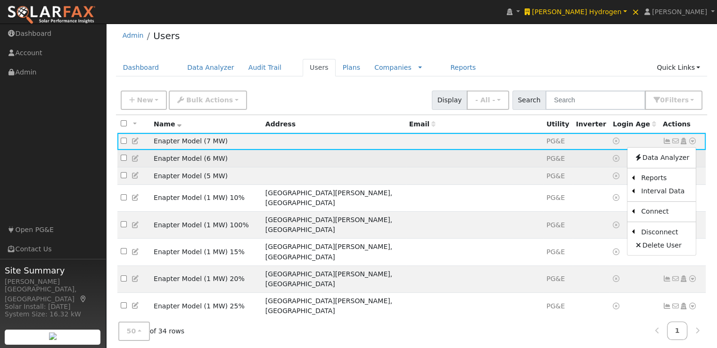
click at [319, 155] on td at bounding box center [334, 158] width 144 height 17
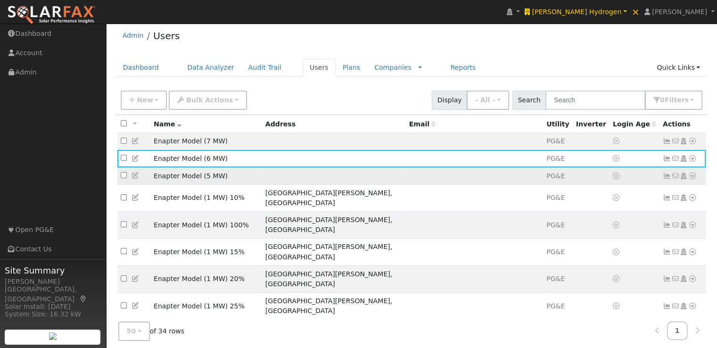
click at [262, 173] on td "Enapter Model (5 MW)" at bounding box center [206, 175] width 112 height 17
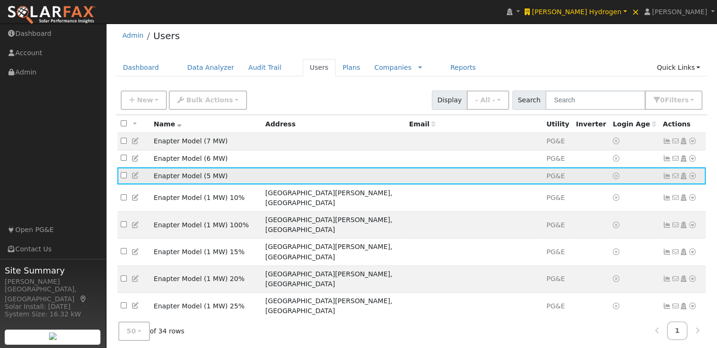
click at [693, 176] on icon at bounding box center [692, 176] width 8 height 7
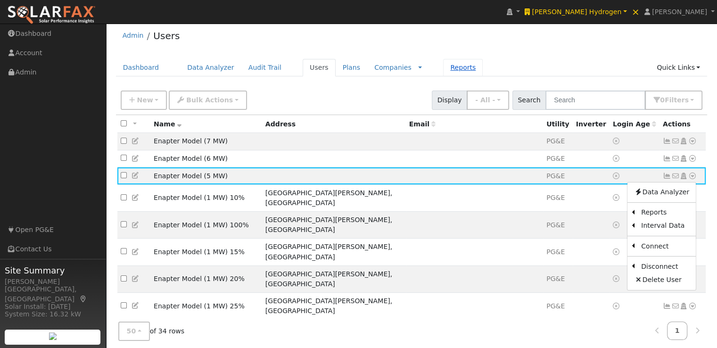
click at [443, 66] on link "Reports" at bounding box center [463, 67] width 40 height 17
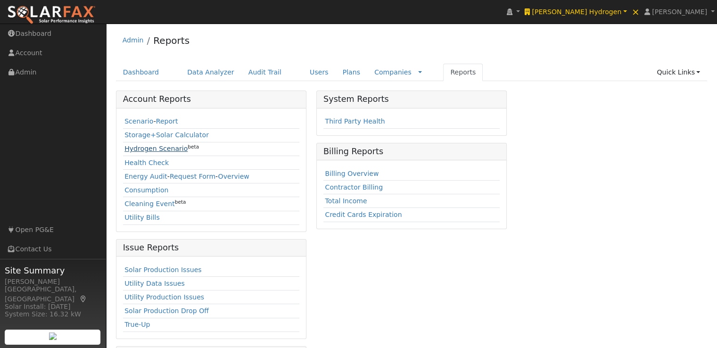
click at [145, 148] on link "Hydrogen Scenario" at bounding box center [155, 149] width 63 height 8
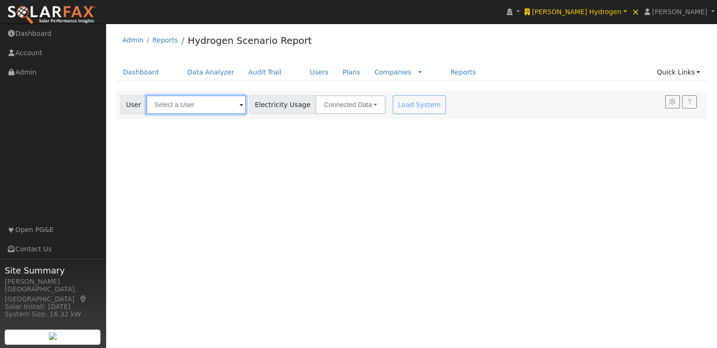
click at [185, 105] on input "text" at bounding box center [196, 104] width 100 height 19
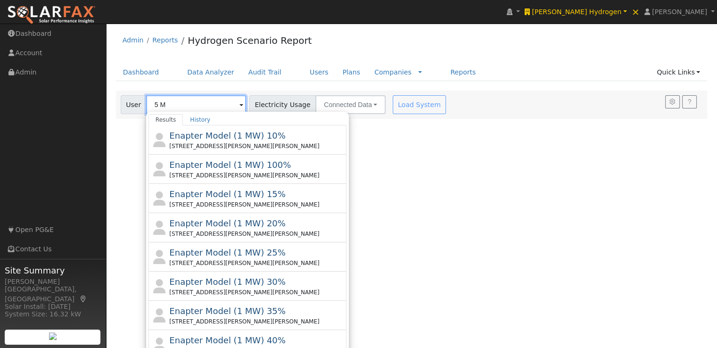
type input "5 MW"
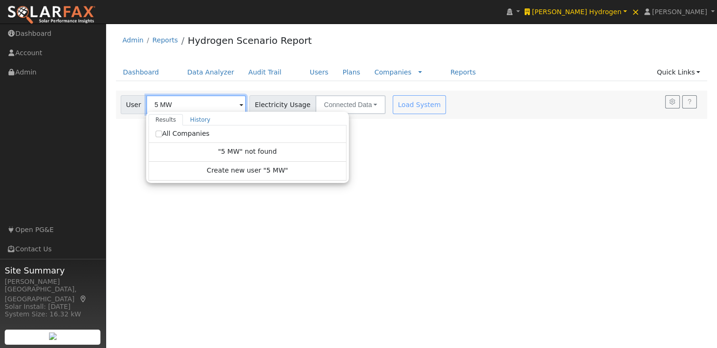
drag, startPoint x: 187, startPoint y: 106, endPoint x: 0, endPoint y: 101, distance: 186.7
click at [0, 101] on div "installed [PERSON_NAME] Hydrogen [PERSON_NAME] Hydrogen [PERSON_NAME] Hydrogen …" at bounding box center [358, 186] width 717 height 324
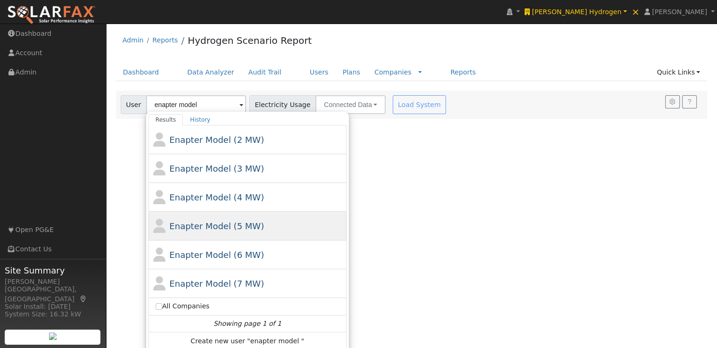
click at [237, 223] on span "Enapter Model (5 MW)" at bounding box center [216, 226] width 95 height 10
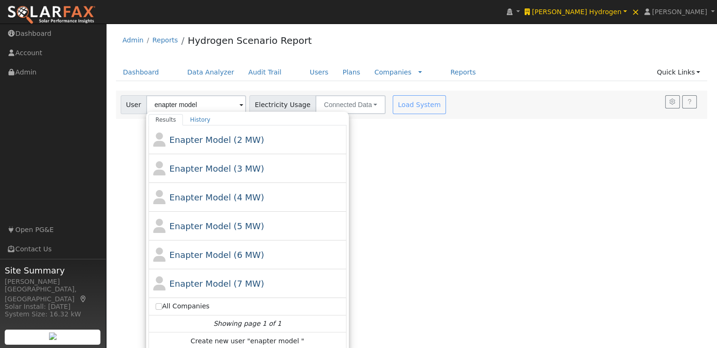
type input "Enapter Model (5 MW)"
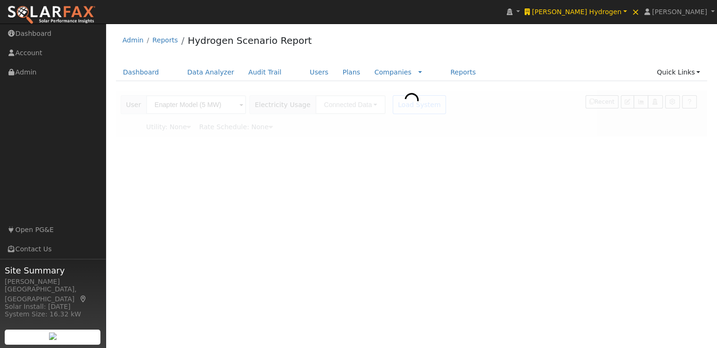
type input "Pacific Gas & Electric"
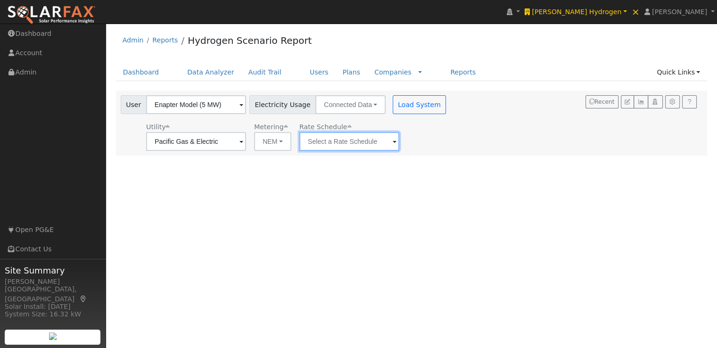
click at [347, 140] on input "text" at bounding box center [349, 141] width 100 height 19
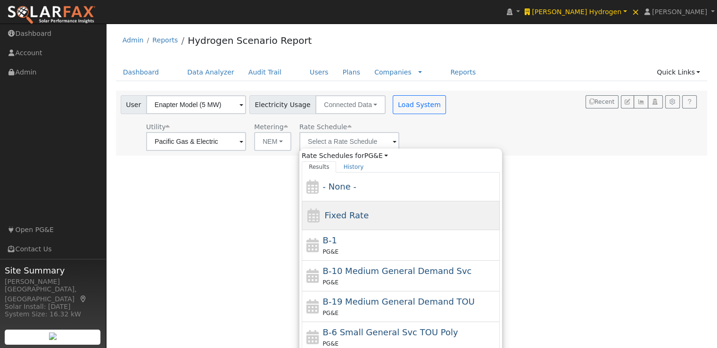
click at [336, 215] on span "Fixed Rate" at bounding box center [346, 215] width 44 height 10
type input "Fixed Rate"
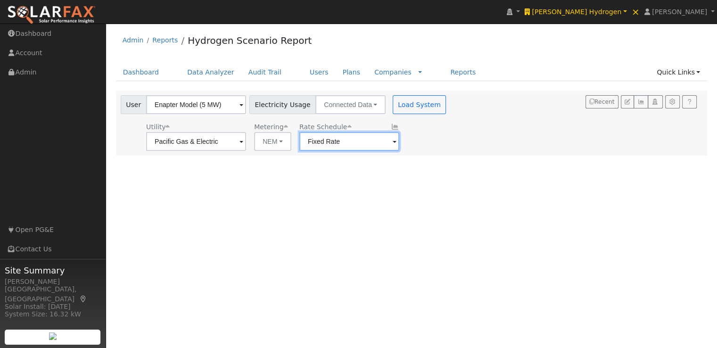
click at [334, 142] on input "Fixed Rate" at bounding box center [349, 141] width 100 height 19
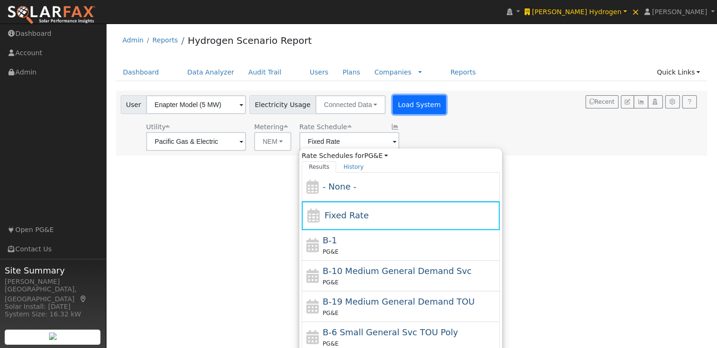
click at [405, 107] on button "Load System" at bounding box center [420, 104] width 54 height 19
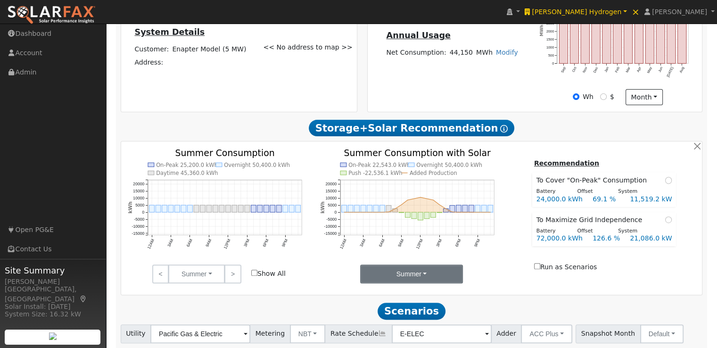
scroll to position [343, 0]
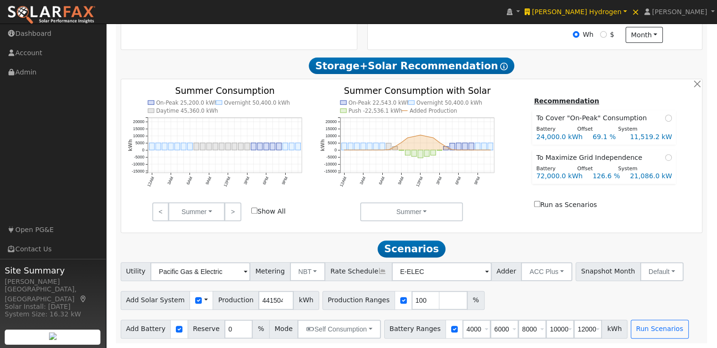
click at [204, 299] on span at bounding box center [206, 300] width 4 height 10
click at [210, 314] on link "Use CSV Data" at bounding box center [230, 316] width 66 height 13
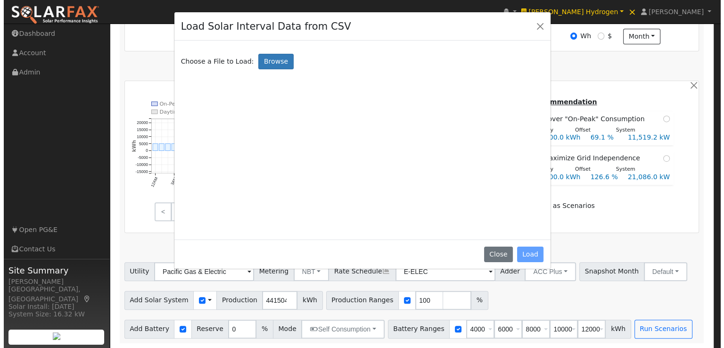
scroll to position [344, 0]
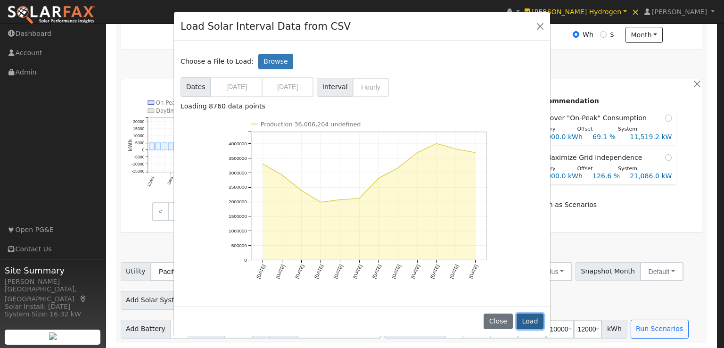
click at [534, 319] on button "Load" at bounding box center [530, 321] width 27 height 16
type input "36006204"
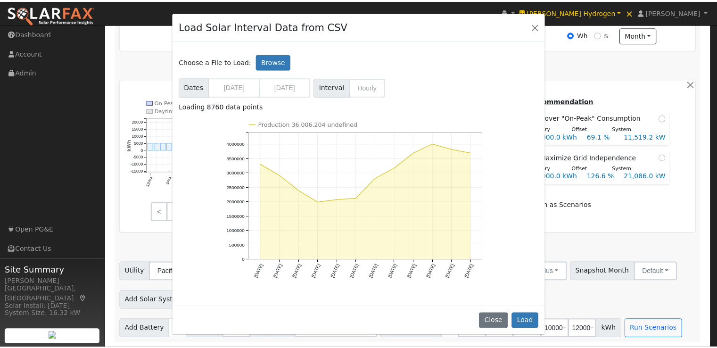
scroll to position [343, 0]
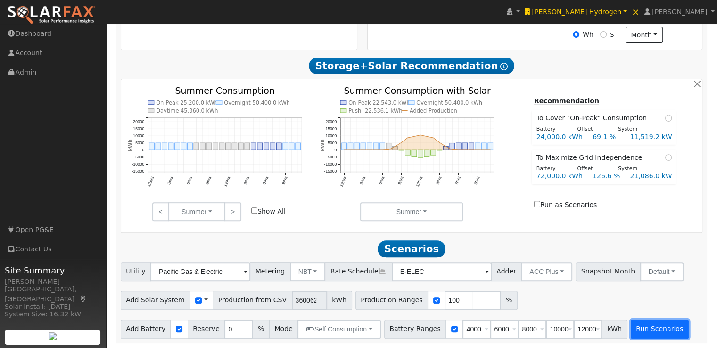
click at [633, 327] on button "Run Scenarios" at bounding box center [660, 329] width 58 height 19
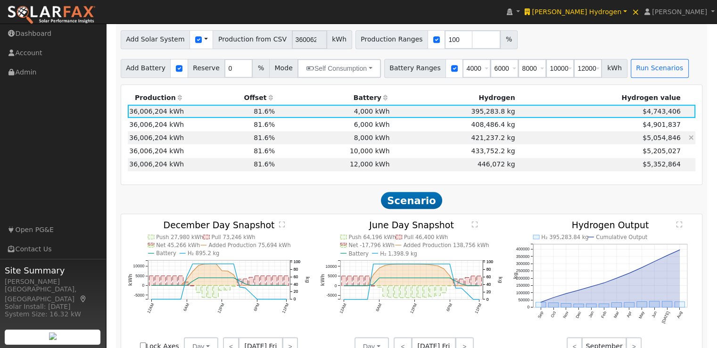
scroll to position [601, 0]
click at [371, 125] on td "6,000 kWh" at bounding box center [334, 123] width 115 height 13
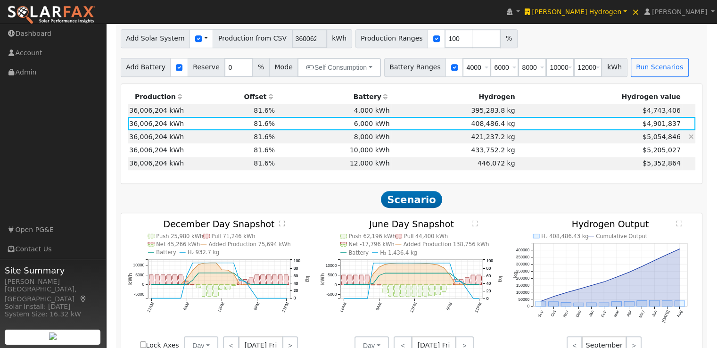
click at [370, 138] on td "8,000 kWh" at bounding box center [334, 136] width 115 height 13
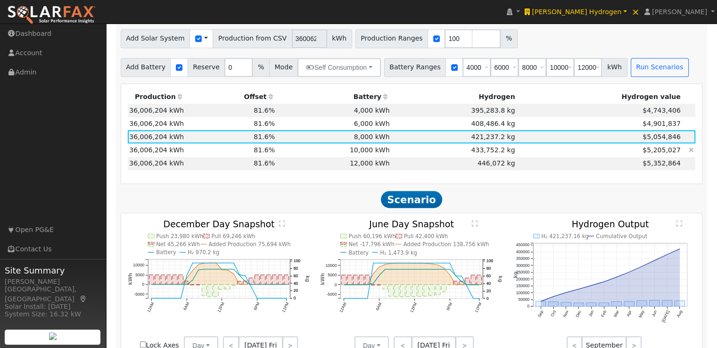
click at [366, 152] on td "10,000 kWh" at bounding box center [334, 149] width 115 height 13
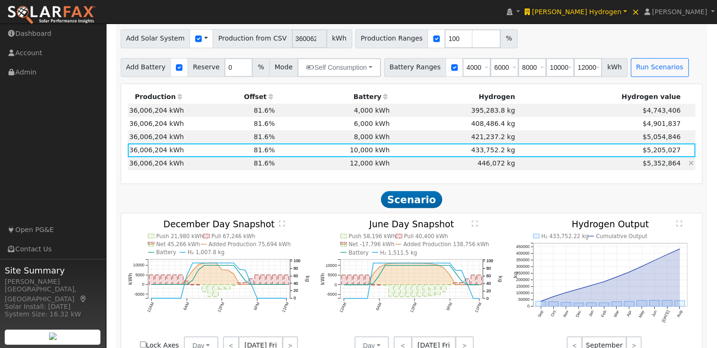
click at [364, 164] on td "12,000 kWh" at bounding box center [334, 163] width 115 height 13
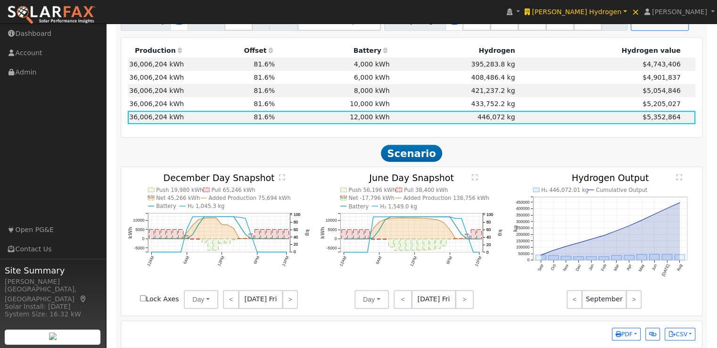
scroll to position [649, 0]
click at [460, 304] on link ">" at bounding box center [464, 298] width 18 height 19
click at [460, 304] on link ">" at bounding box center [465, 298] width 17 height 19
click at [460, 304] on link ">" at bounding box center [466, 298] width 16 height 19
click at [460, 304] on link ">" at bounding box center [465, 298] width 15 height 19
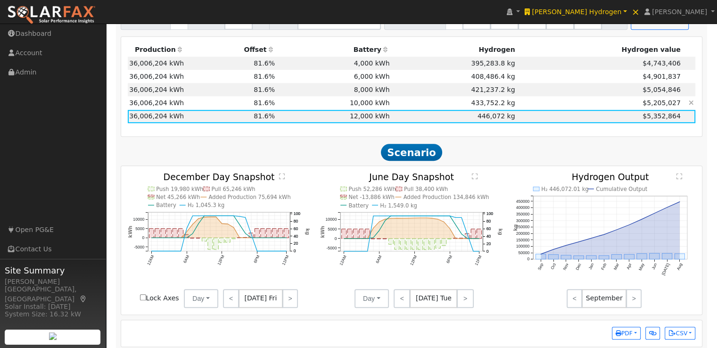
click at [386, 105] on td "10,000 kWh" at bounding box center [334, 102] width 115 height 13
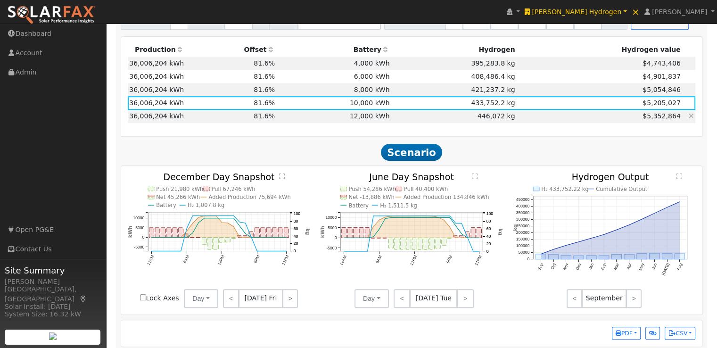
click at [367, 119] on td "12,000 kWh" at bounding box center [334, 116] width 115 height 13
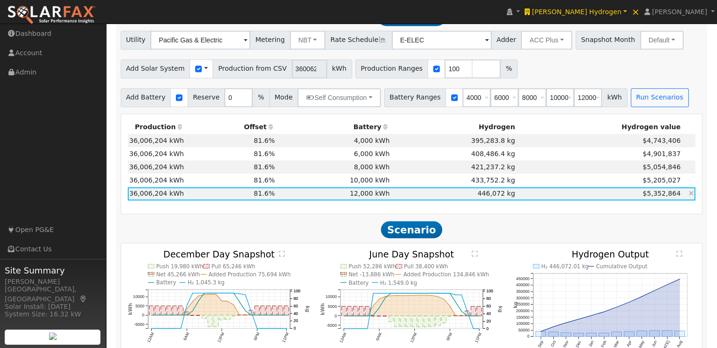
scroll to position [554, 0]
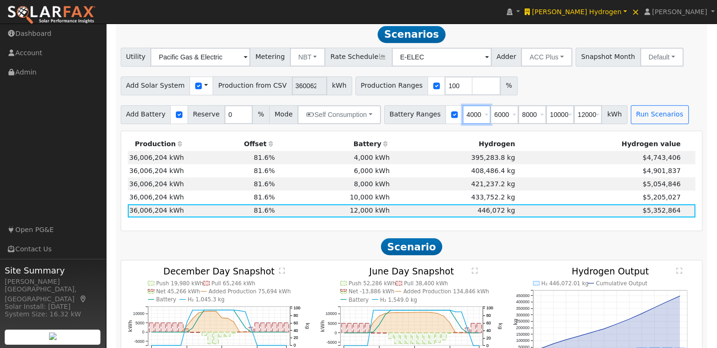
drag, startPoint x: 464, startPoint y: 116, endPoint x: 439, endPoint y: 116, distance: 24.5
click at [439, 116] on div "Battery Ranges 4000 Overrides Reserve % Mode None None Self Consumption Peak Sa…" at bounding box center [505, 114] width 243 height 19
type input "6000"
type input "8000"
type input "10000"
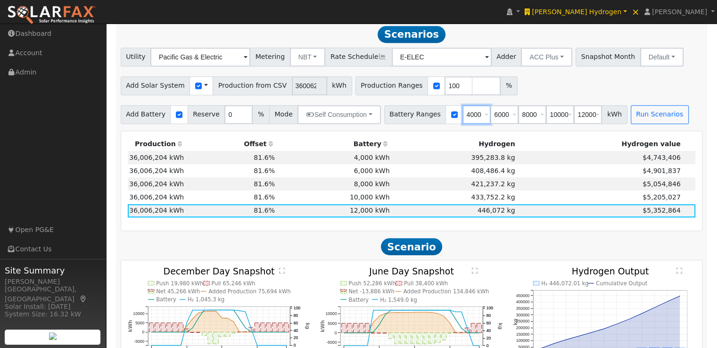
type input "12000"
type input "800"
type input "10000"
type input "12000"
type input "1000"
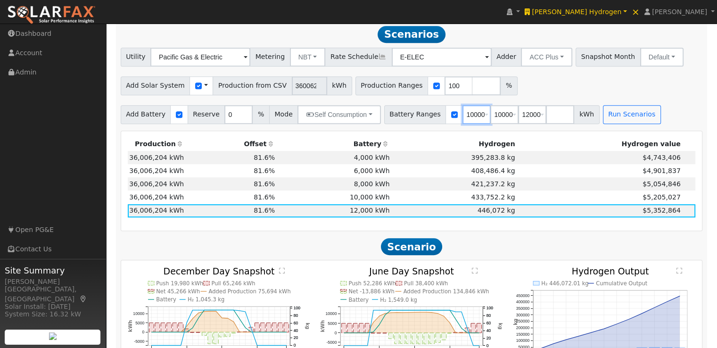
type input "12000"
type input "1"
type input "10000"
type input "20000"
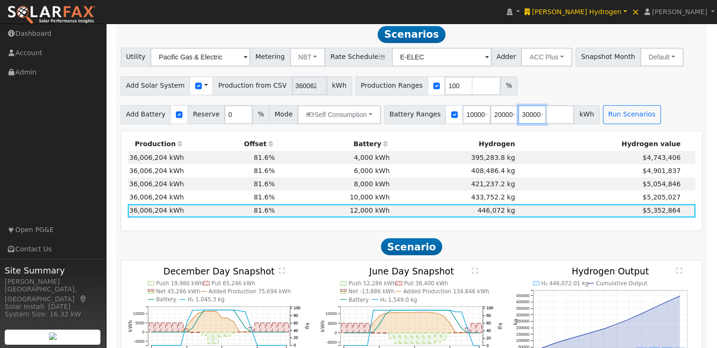
type input "30000"
type input "40000"
type input "50000"
click at [635, 119] on button "Run Scenarios" at bounding box center [660, 114] width 58 height 19
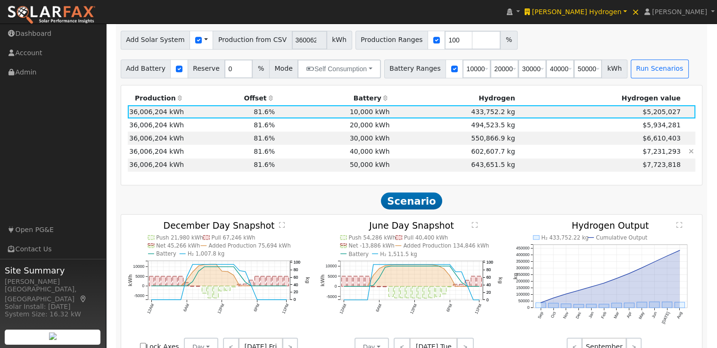
scroll to position [601, 0]
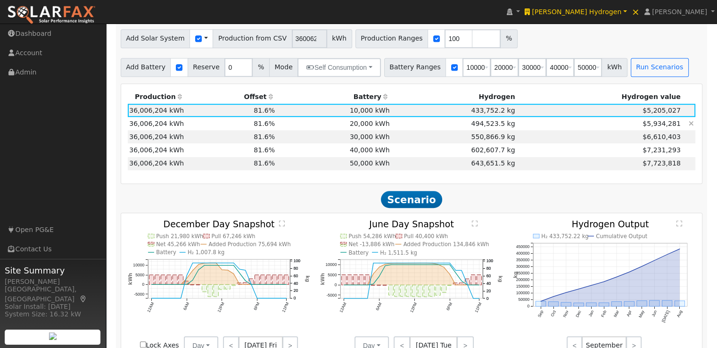
click at [358, 129] on td "20,000 kWh" at bounding box center [334, 123] width 115 height 13
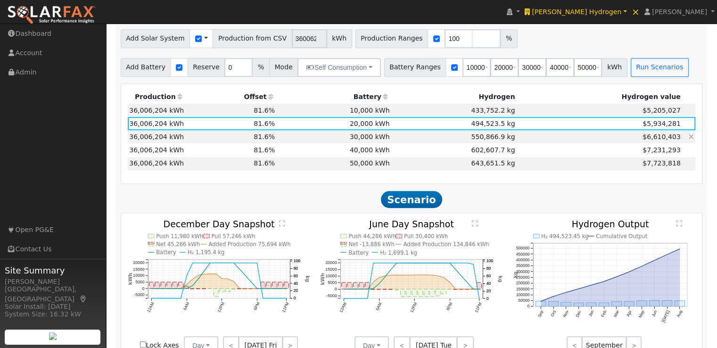
click at [358, 136] on td "30,000 kWh" at bounding box center [334, 136] width 115 height 13
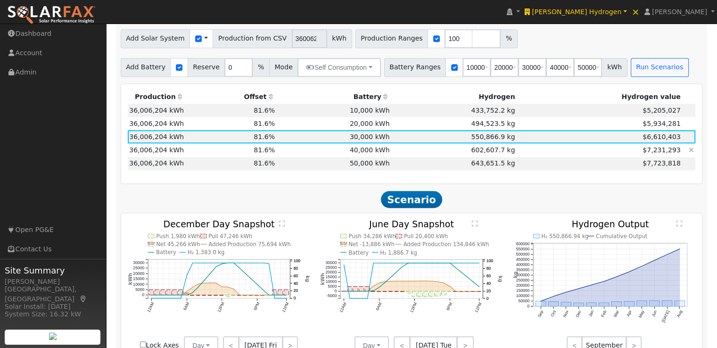
click at [356, 151] on td "40,000 kWh" at bounding box center [334, 149] width 115 height 13
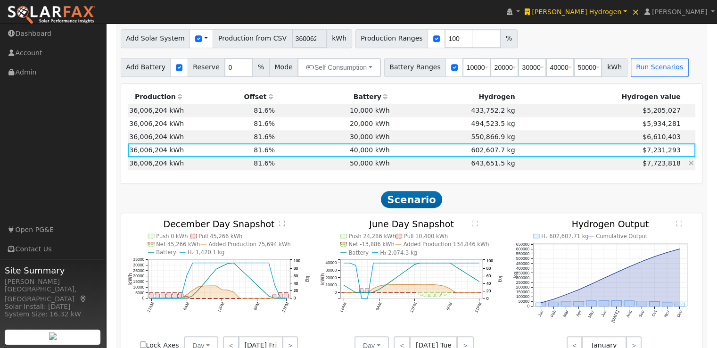
click at [353, 164] on td "50,000 kWh" at bounding box center [334, 163] width 115 height 13
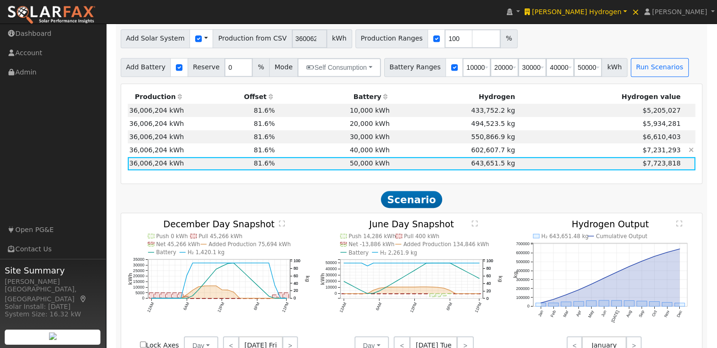
click at [356, 153] on td "40,000 kWh" at bounding box center [334, 149] width 115 height 13
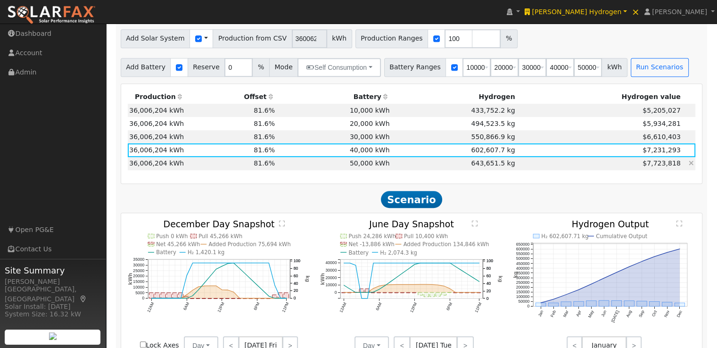
click at [373, 166] on td "50,000 kWh" at bounding box center [334, 163] width 115 height 13
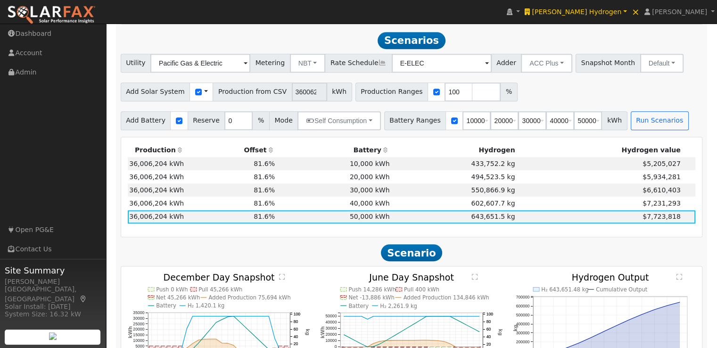
scroll to position [660, 0]
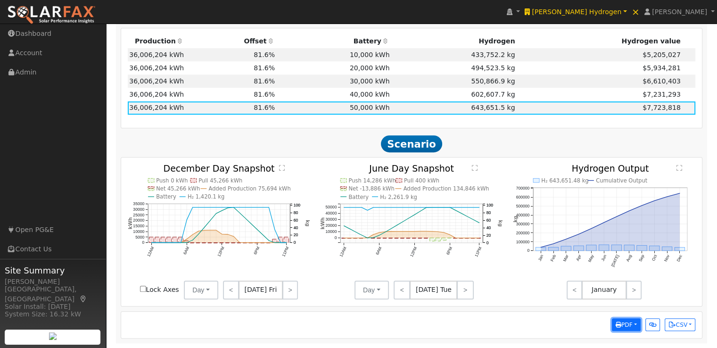
click at [630, 327] on span "PDF" at bounding box center [624, 324] width 17 height 7
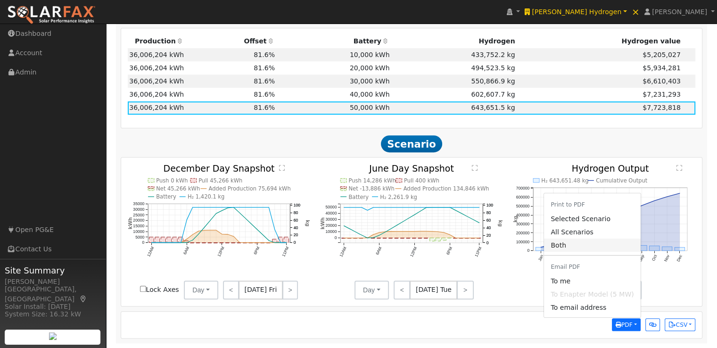
click at [565, 244] on link "Both" at bounding box center [592, 245] width 97 height 13
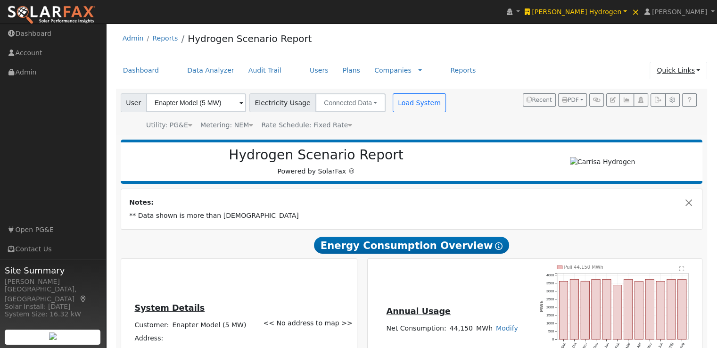
scroll to position [0, 0]
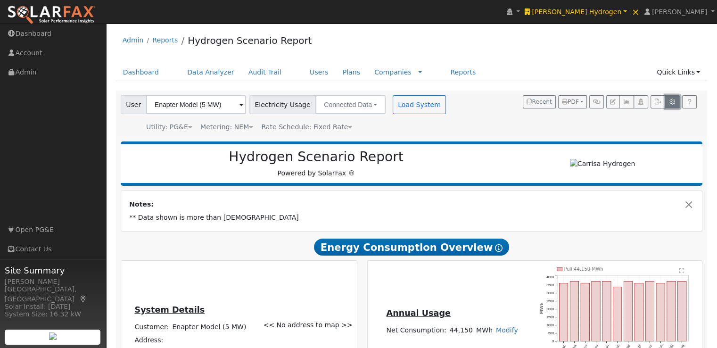
click at [670, 102] on icon "button" at bounding box center [672, 102] width 7 height 6
type input "4000"
type input "6000"
type input "8000"
type input "10000"
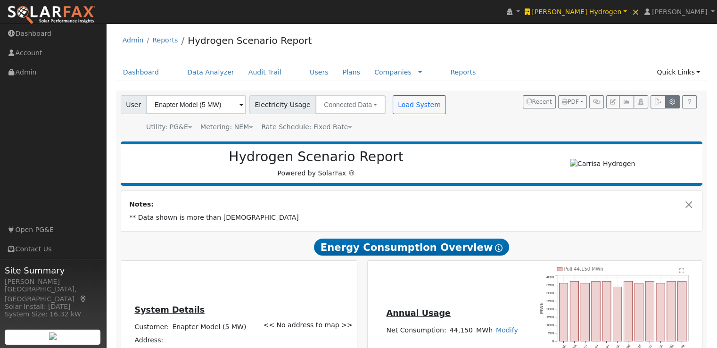
type input "12000"
type input "0"
type input "2.65"
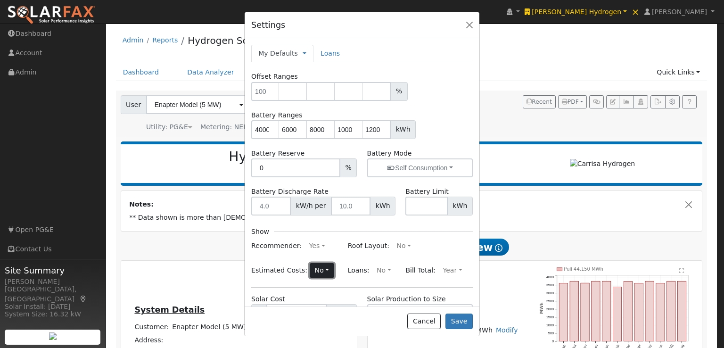
click at [319, 270] on button "No" at bounding box center [322, 270] width 25 height 15
click at [281, 237] on link "Yes" at bounding box center [300, 237] width 66 height 13
click at [461, 316] on button "Save" at bounding box center [458, 321] width 27 height 16
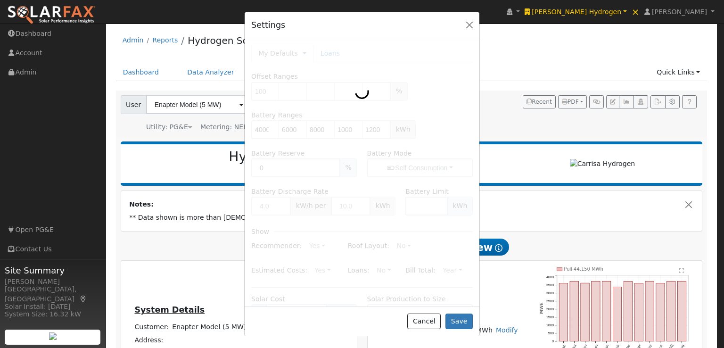
type input "4000"
type input "6000"
type input "8000"
type input "10000"
type input "12000"
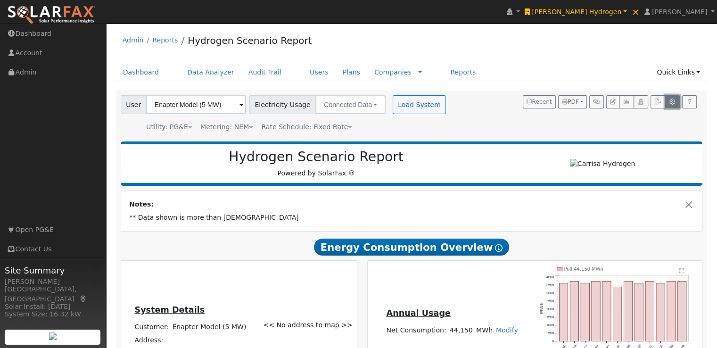
click at [673, 102] on icon "button" at bounding box center [672, 102] width 7 height 6
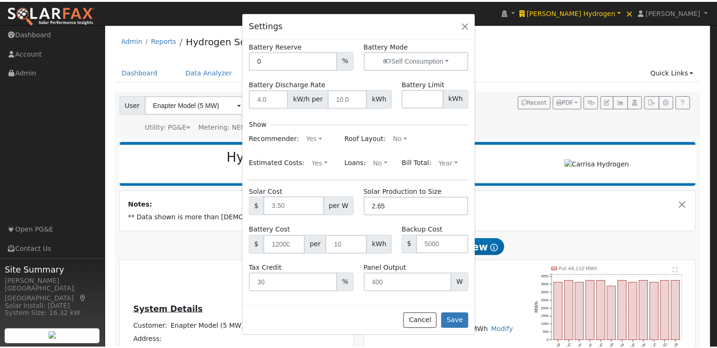
scroll to position [109, 0]
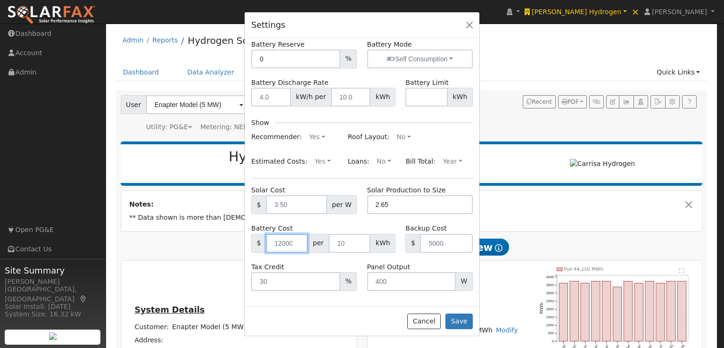
drag, startPoint x: 270, startPoint y: 240, endPoint x: 300, endPoint y: 238, distance: 30.2
click at [302, 238] on input "number" at bounding box center [287, 243] width 42 height 19
type input "260"
click at [343, 242] on input "number" at bounding box center [350, 243] width 42 height 19
type input "1000"
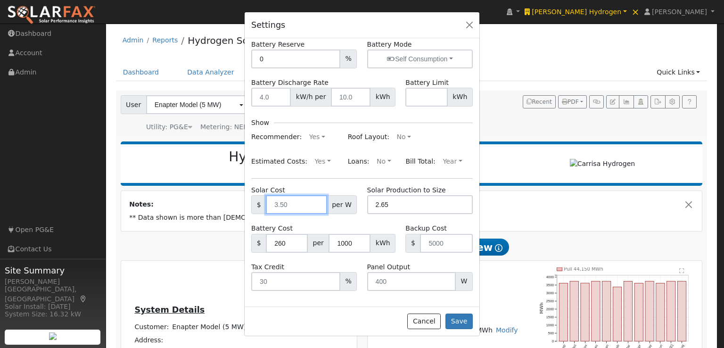
click at [297, 202] on input "text" at bounding box center [296, 204] width 61 height 19
type input "1.80"
click at [339, 179] on form "Offset Ranges % Battery Ranges 4000 6000 8000 10000 12000 kWh Battery Reserve 0…" at bounding box center [362, 127] width 222 height 328
drag, startPoint x: 410, startPoint y: 205, endPoint x: 370, endPoint y: 204, distance: 40.5
click at [370, 204] on input "2.65" at bounding box center [420, 204] width 106 height 19
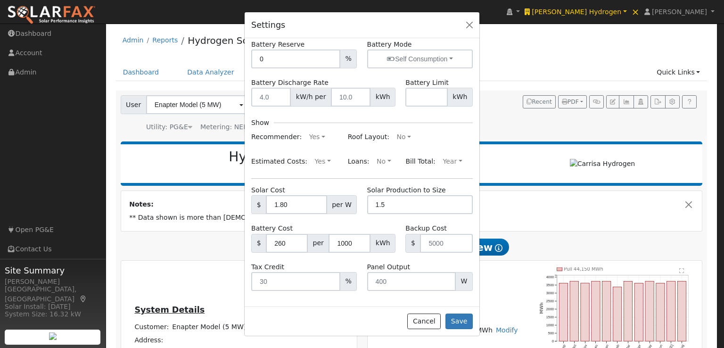
click at [449, 172] on form "Offset Ranges % Battery Ranges 4000 6000 8000 10000 12000 kWh Battery Reserve 0…" at bounding box center [362, 127] width 222 height 328
drag, startPoint x: 402, startPoint y: 204, endPoint x: 353, endPoint y: 205, distance: 49.5
click at [353, 205] on div "Solar Cost $ 1.80 per W Solar Production to Size 1.5" at bounding box center [362, 199] width 231 height 29
type input "2.65"
click at [455, 169] on form "Offset Ranges % Battery Ranges 4000 6000 8000 10000 12000 kWh Battery Reserve 0…" at bounding box center [362, 127] width 222 height 328
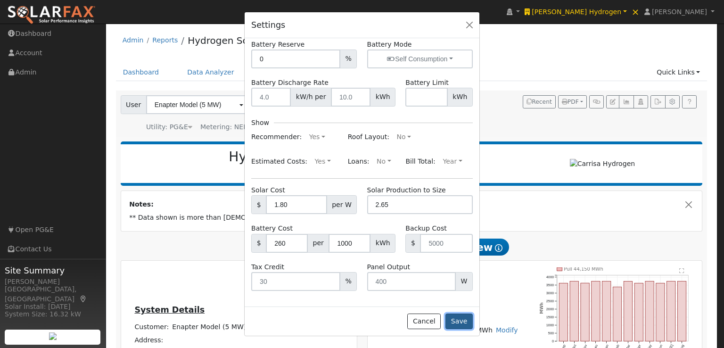
click at [456, 317] on button "Save" at bounding box center [458, 321] width 27 height 16
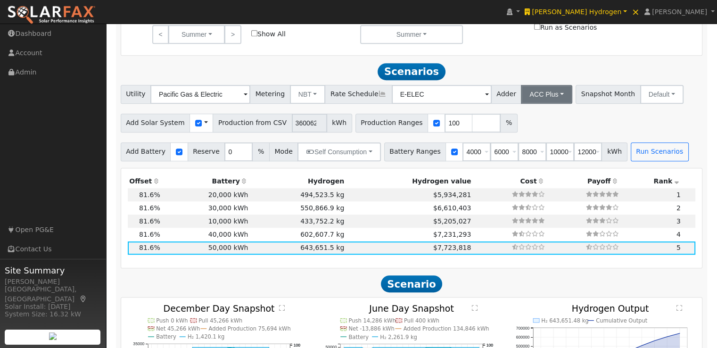
scroll to position [519, 0]
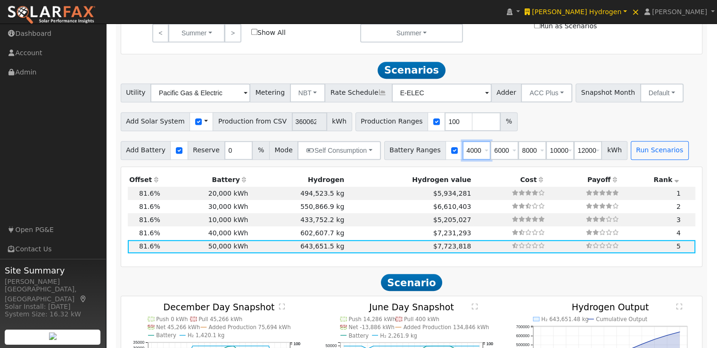
drag, startPoint x: 465, startPoint y: 152, endPoint x: 408, endPoint y: 151, distance: 57.0
click at [410, 153] on div "Battery Ranges 4000 Overrides Reserve % Mode None None Self Consumption Peak Sa…" at bounding box center [505, 150] width 243 height 19
type input "6000"
type input "8000"
type input "10000"
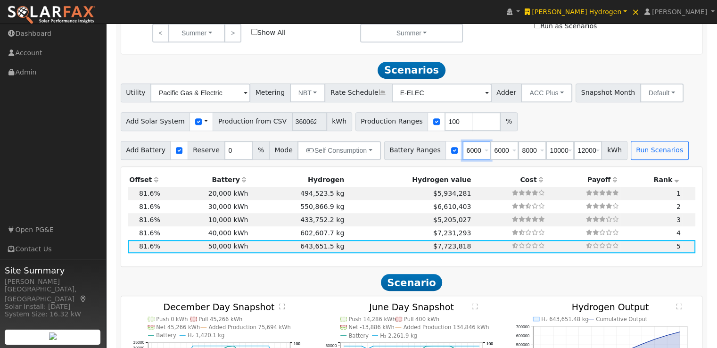
type input "12000"
type input "800"
type input "10000"
type input "12000"
type input "100"
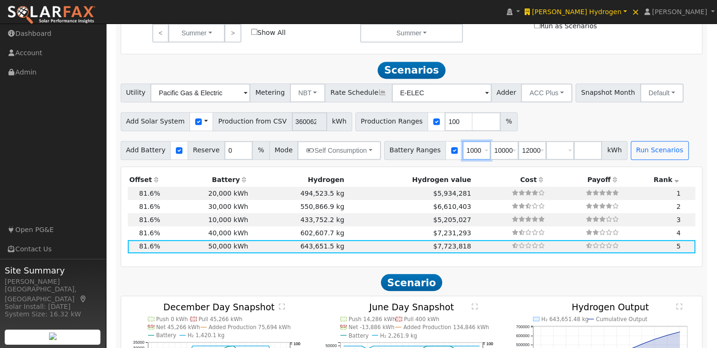
type input "12000"
type input "1200"
type input "1"
type input "10000"
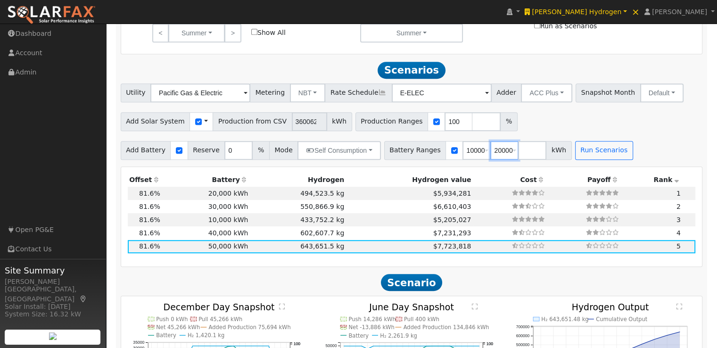
type input "20000"
type input "30000"
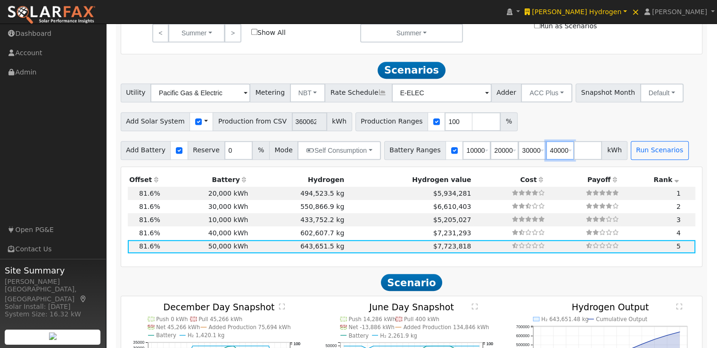
type input "40000"
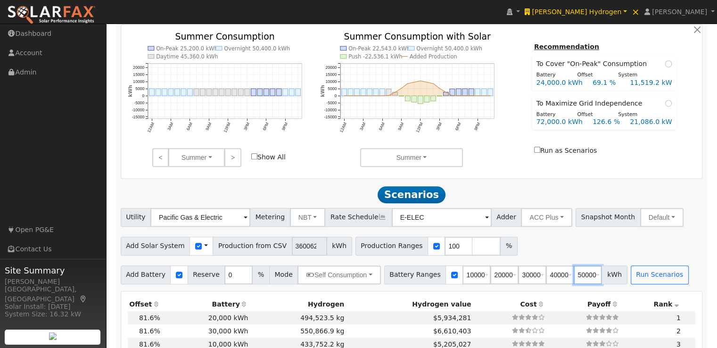
scroll to position [424, 0]
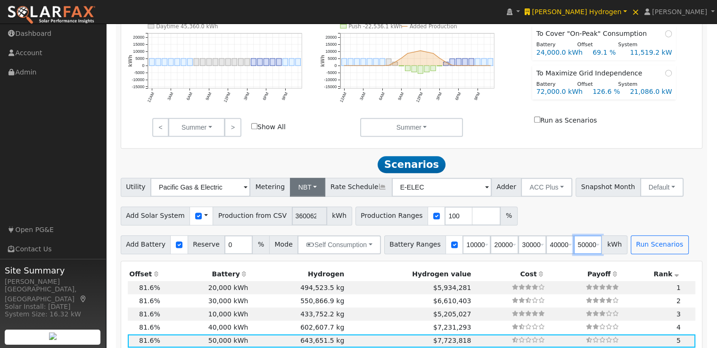
type input "50000"
click at [305, 188] on button "NBT" at bounding box center [308, 187] width 36 height 19
drag, startPoint x: 295, startPoint y: 209, endPoint x: 498, endPoint y: 199, distance: 203.4
click at [296, 209] on link "NEM" at bounding box center [317, 207] width 66 height 13
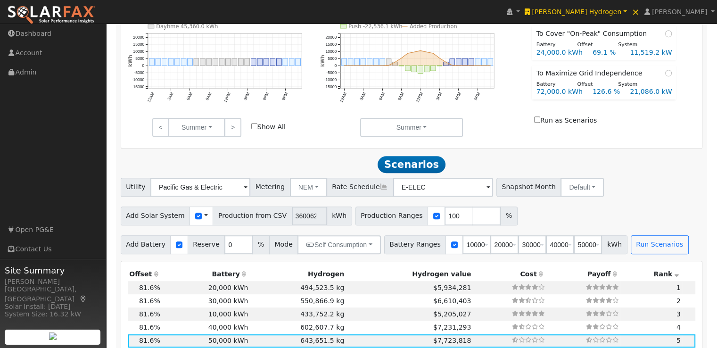
click at [486, 191] on span at bounding box center [488, 187] width 4 height 11
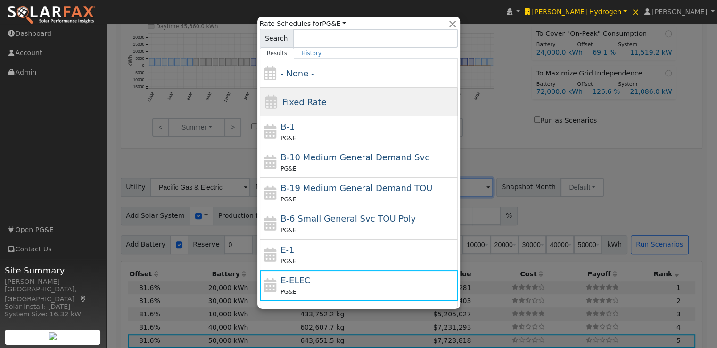
click at [294, 98] on span "Fixed Rate" at bounding box center [304, 102] width 44 height 10
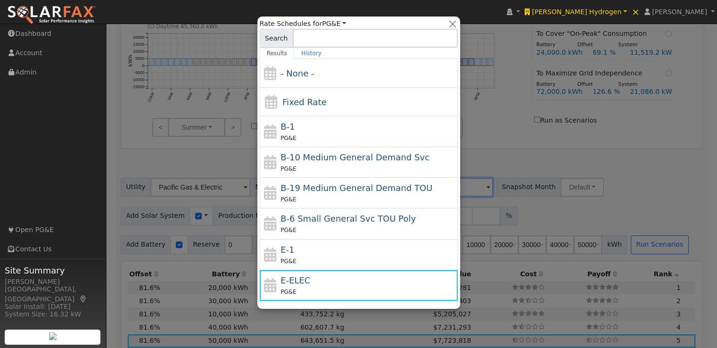
type input "Fixed Rate"
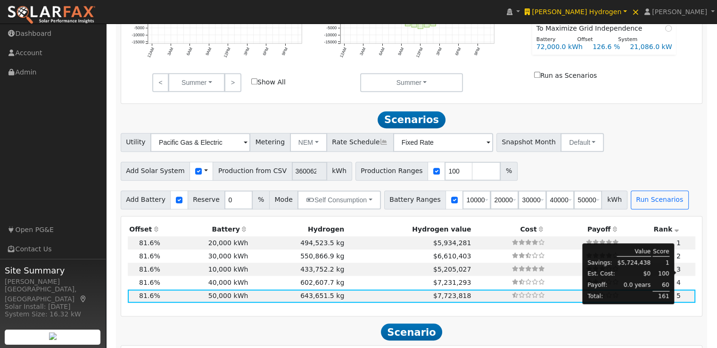
scroll to position [471, 0]
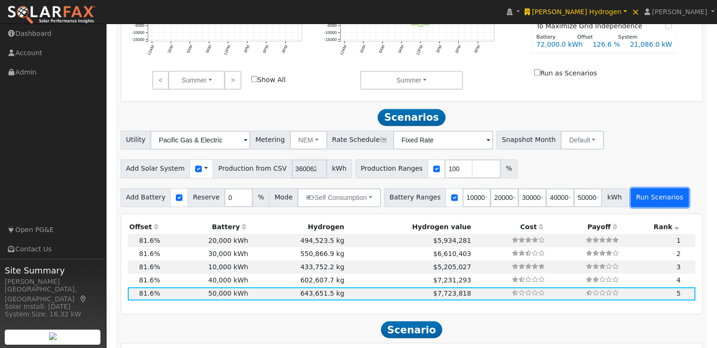
click at [641, 202] on button "Run Scenarios" at bounding box center [660, 197] width 58 height 19
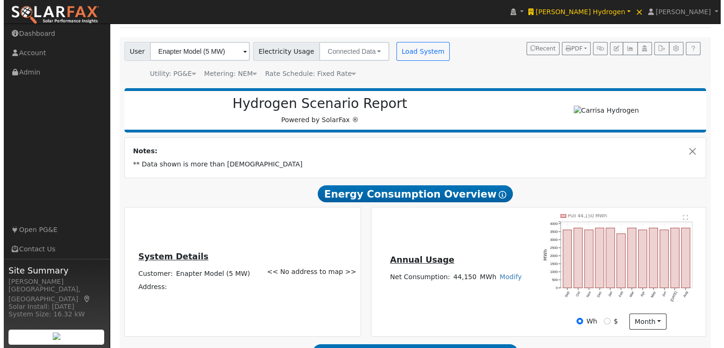
scroll to position [36, 0]
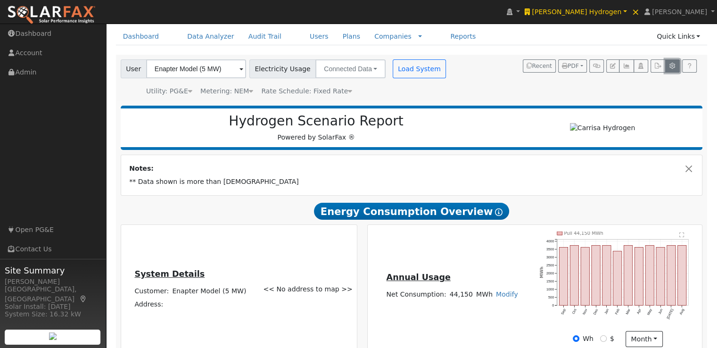
click at [673, 66] on icon "button" at bounding box center [672, 66] width 7 height 6
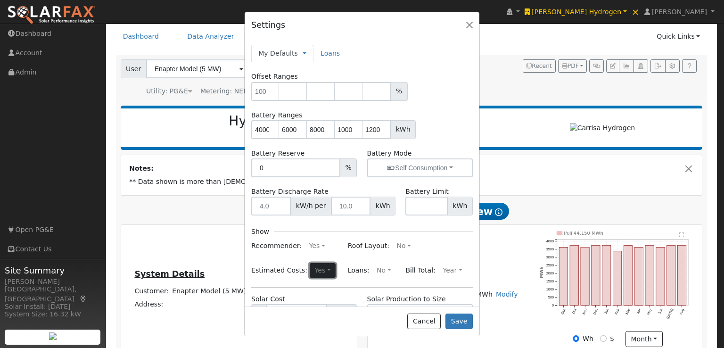
click at [313, 268] on button "Yes" at bounding box center [323, 270] width 26 height 15
drag, startPoint x: 277, startPoint y: 251, endPoint x: 420, endPoint y: 217, distance: 147.2
click at [281, 251] on link "No" at bounding box center [301, 250] width 66 height 13
drag, startPoint x: 458, startPoint y: 321, endPoint x: 472, endPoint y: 306, distance: 20.7
click at [458, 321] on button "Save" at bounding box center [458, 321] width 27 height 16
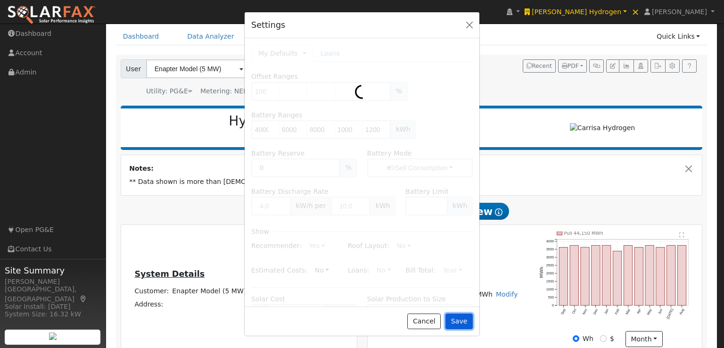
type input "4000"
type input "6000"
type input "8000"
type input "10000"
type input "12000"
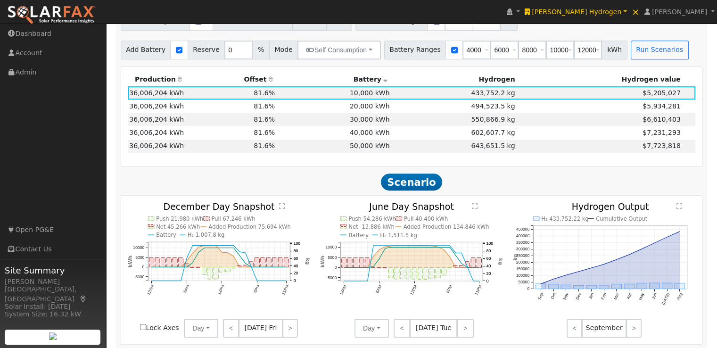
scroll to position [660, 0]
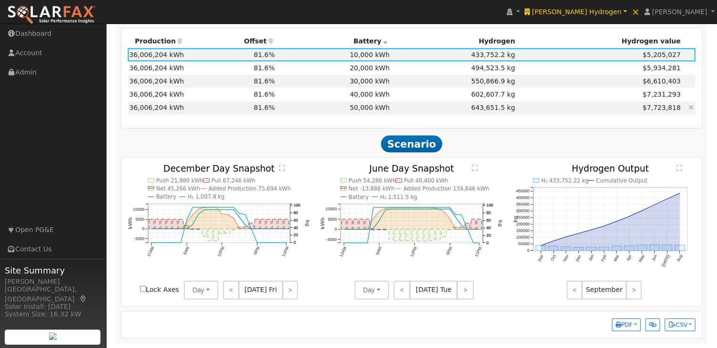
click at [321, 107] on td "50,000 kWh" at bounding box center [334, 107] width 115 height 13
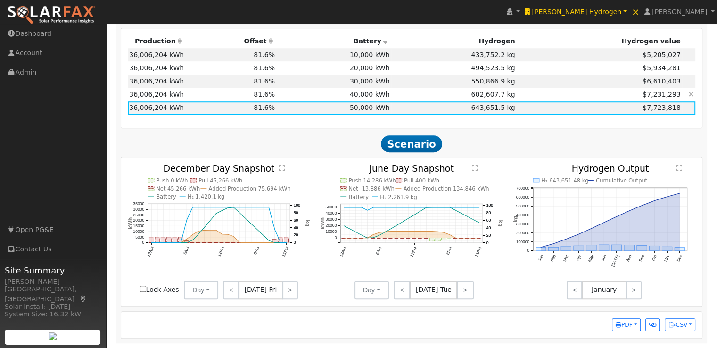
click at [320, 96] on td "40,000 kWh" at bounding box center [334, 94] width 115 height 13
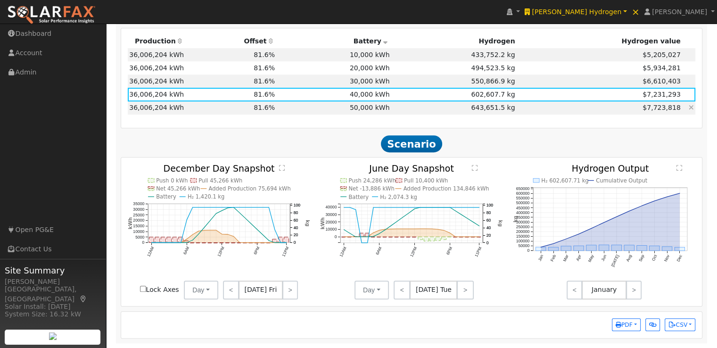
click at [313, 107] on td "50,000 kWh" at bounding box center [334, 107] width 115 height 13
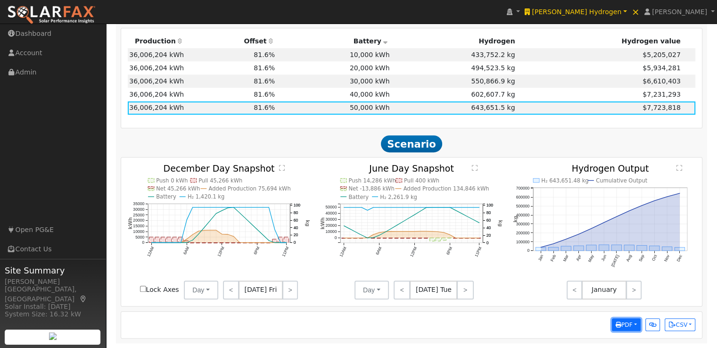
click at [624, 323] on span "PDF" at bounding box center [624, 324] width 17 height 7
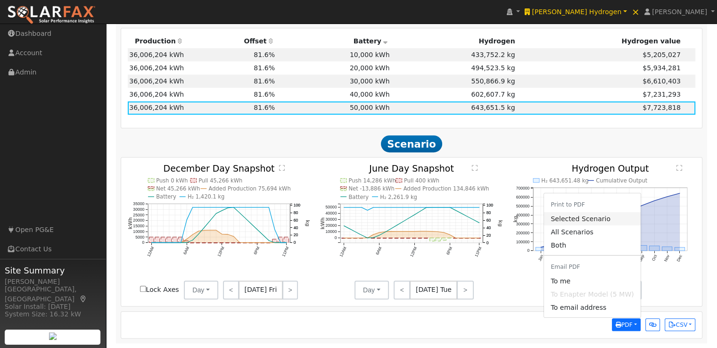
click at [573, 219] on link "Selected Scenario" at bounding box center [592, 218] width 97 height 13
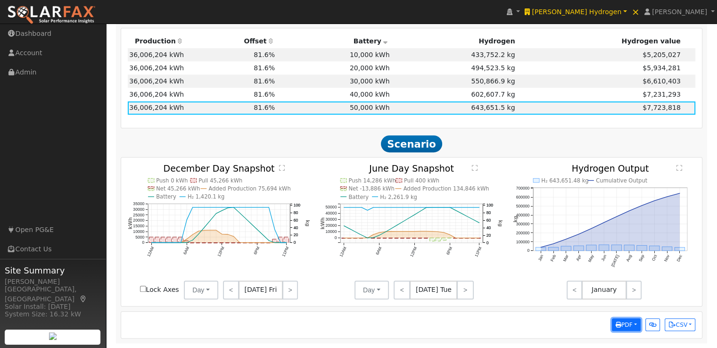
click at [634, 321] on button "PDF" at bounding box center [626, 324] width 29 height 13
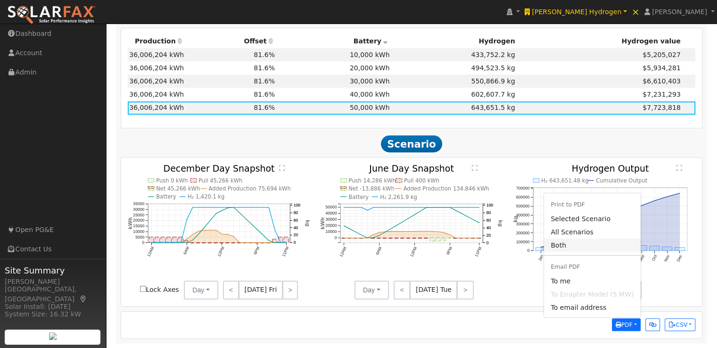
click at [567, 242] on link "Both" at bounding box center [592, 245] width 97 height 13
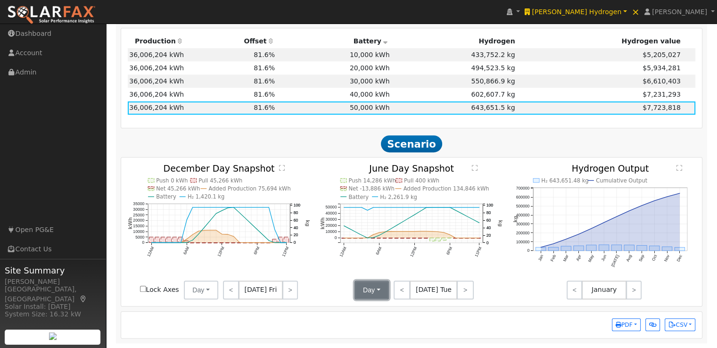
click at [371, 285] on button "Day" at bounding box center [371, 289] width 34 height 19
click at [365, 328] on link "Month Average" at bounding box center [387, 323] width 66 height 13
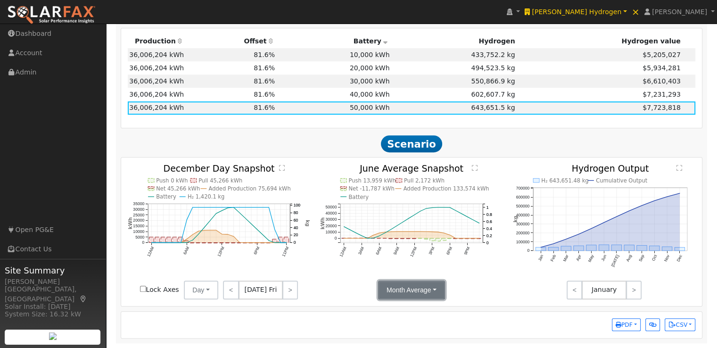
click at [427, 287] on button "Month Average" at bounding box center [411, 289] width 67 height 19
click at [388, 311] on link "Day" at bounding box center [411, 310] width 66 height 13
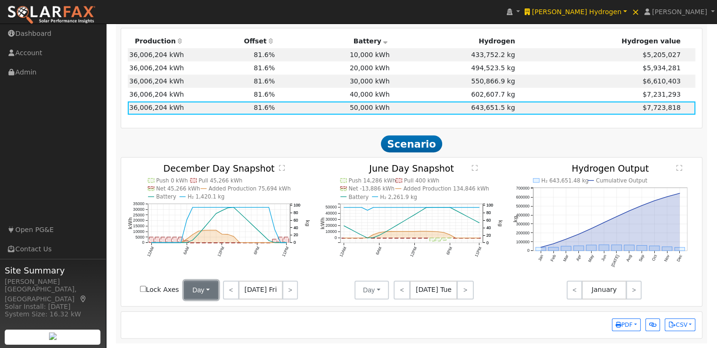
click at [203, 284] on button "Day" at bounding box center [201, 289] width 34 height 19
click at [197, 323] on link "Month Average" at bounding box center [217, 323] width 66 height 13
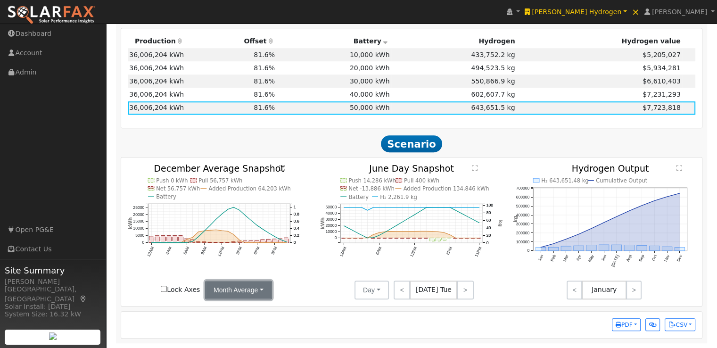
click at [251, 292] on button "Month Average" at bounding box center [238, 289] width 67 height 19
click at [217, 310] on link "Day" at bounding box center [238, 310] width 66 height 13
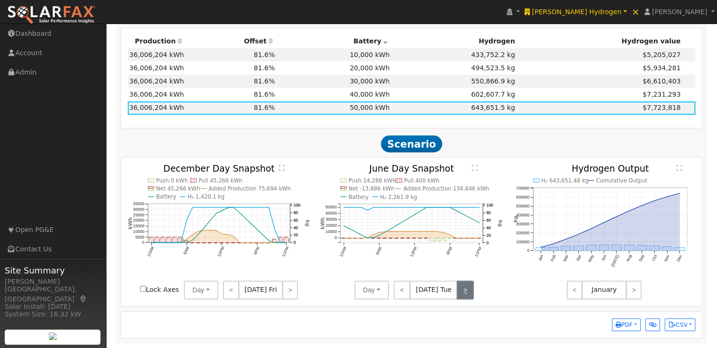
click at [459, 291] on link ">" at bounding box center [465, 289] width 16 height 19
click at [459, 291] on link ">" at bounding box center [466, 289] width 15 height 19
click at [459, 291] on link ">" at bounding box center [466, 289] width 16 height 19
click at [290, 286] on link ">" at bounding box center [290, 289] width 16 height 19
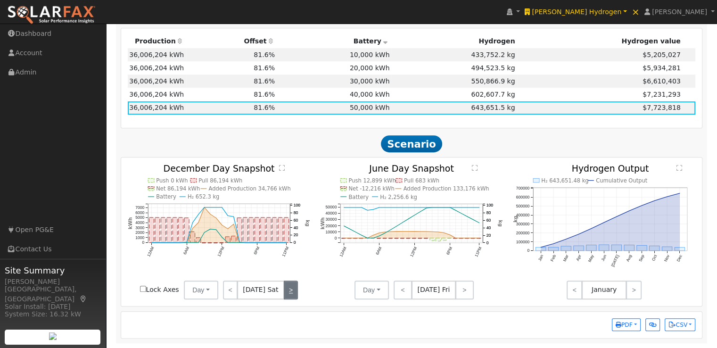
click at [290, 286] on link ">" at bounding box center [291, 289] width 14 height 19
click at [290, 286] on link ">" at bounding box center [291, 289] width 13 height 19
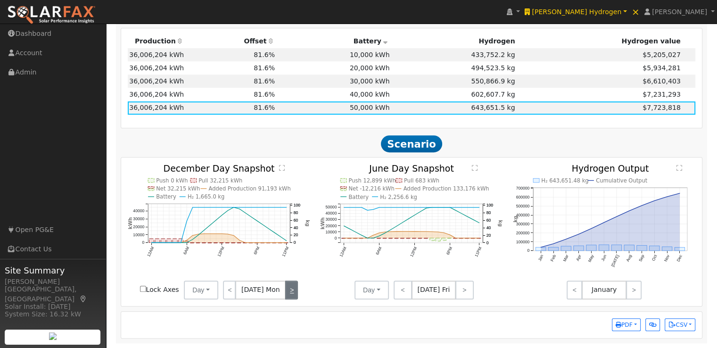
click at [290, 286] on link ">" at bounding box center [291, 289] width 13 height 19
click at [290, 286] on link ">" at bounding box center [292, 289] width 13 height 19
click at [290, 286] on link ">" at bounding box center [292, 289] width 14 height 19
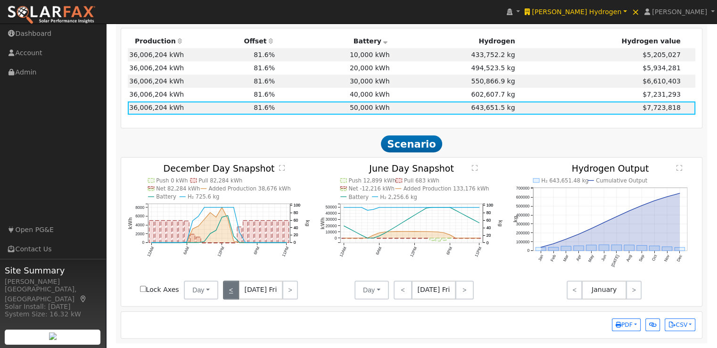
click at [230, 288] on link "<" at bounding box center [231, 289] width 16 height 19
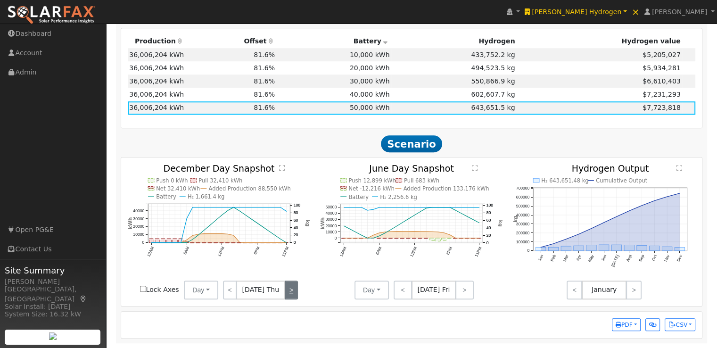
click at [287, 290] on link ">" at bounding box center [292, 289] width 14 height 19
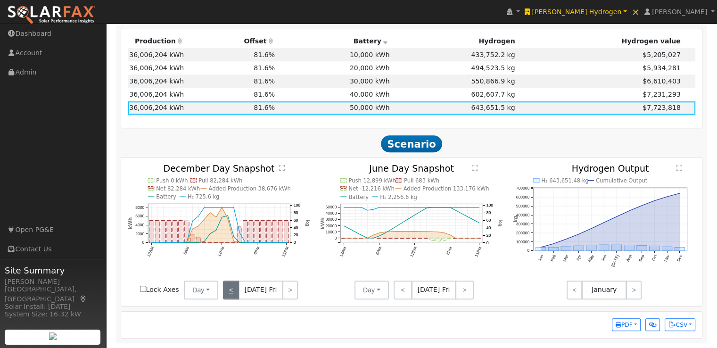
click at [233, 291] on link "<" at bounding box center [231, 289] width 16 height 19
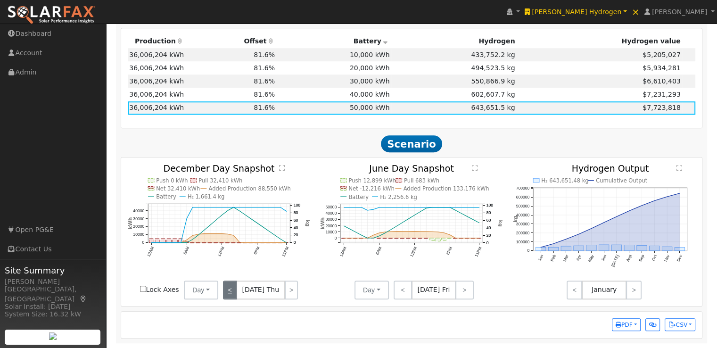
click at [233, 291] on link "<" at bounding box center [230, 289] width 14 height 19
click at [287, 288] on link ">" at bounding box center [292, 289] width 13 height 19
click at [287, 288] on link ">" at bounding box center [292, 289] width 14 height 19
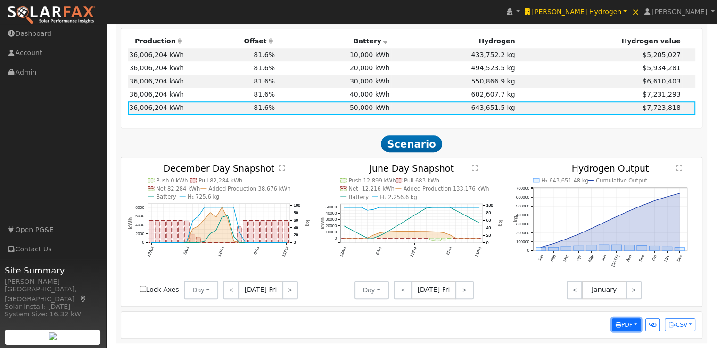
click at [629, 328] on span "PDF" at bounding box center [624, 324] width 17 height 7
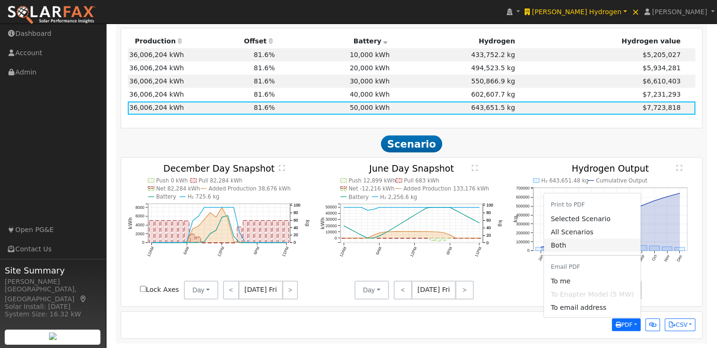
click at [570, 246] on link "Both" at bounding box center [592, 245] width 97 height 13
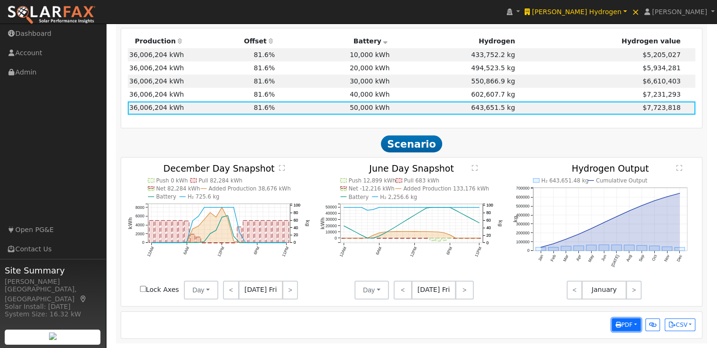
click at [620, 321] on span "PDF" at bounding box center [624, 324] width 17 height 7
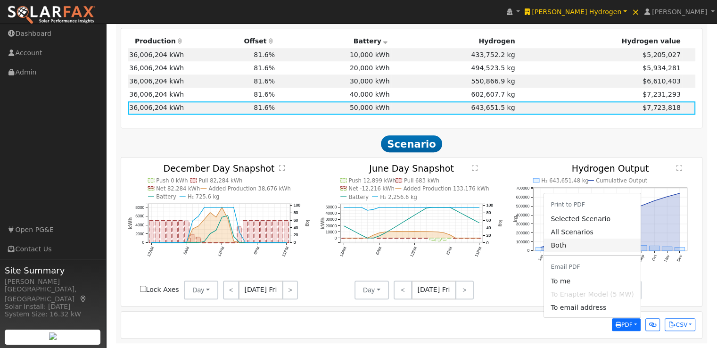
click at [580, 248] on link "Both" at bounding box center [592, 245] width 97 height 13
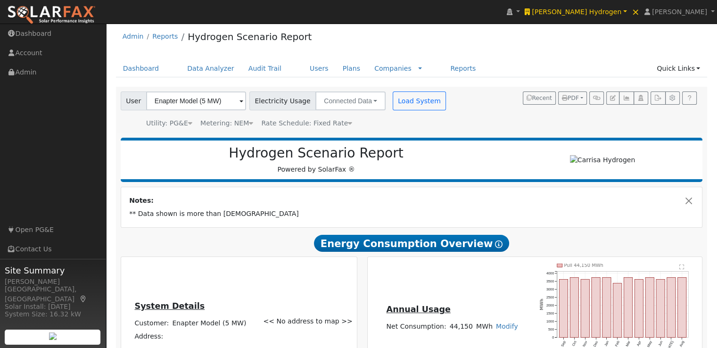
scroll to position [0, 0]
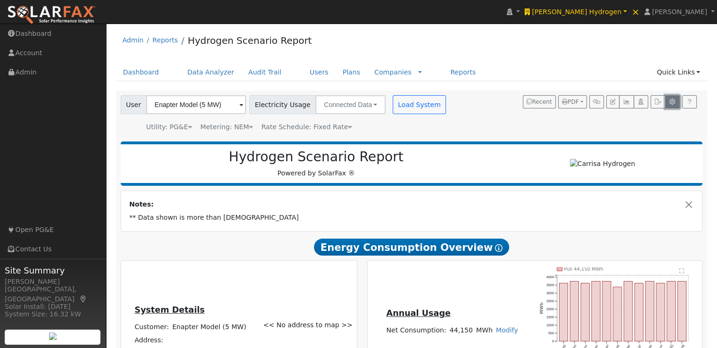
click at [671, 101] on icon "button" at bounding box center [672, 102] width 7 height 6
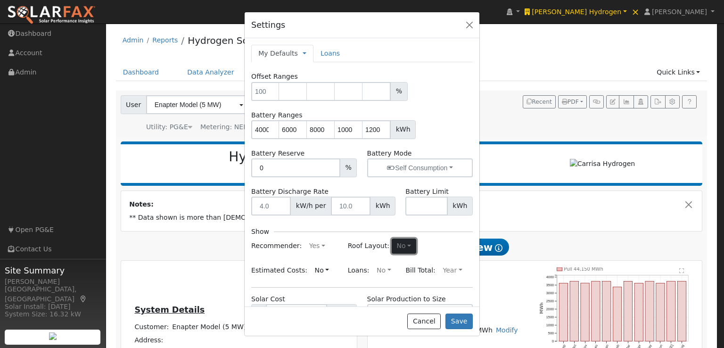
click at [400, 242] on button "No" at bounding box center [404, 246] width 25 height 15
click at [360, 263] on link "Yes" at bounding box center [382, 264] width 66 height 13
click at [460, 320] on button "Save" at bounding box center [458, 321] width 27 height 16
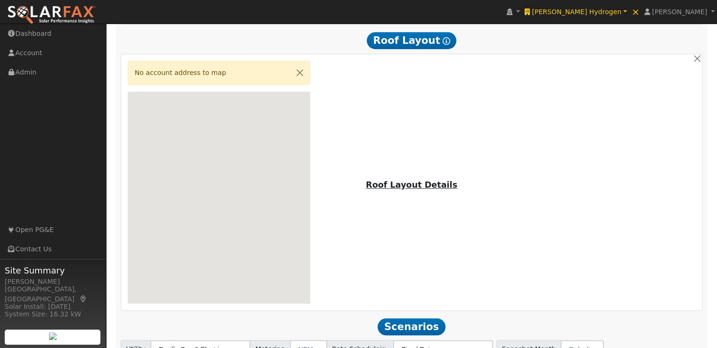
scroll to position [519, 0]
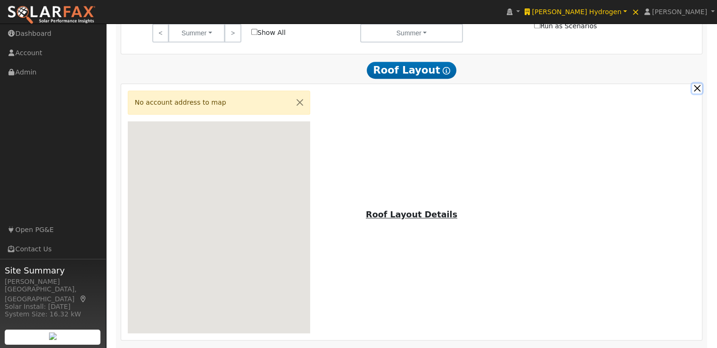
click at [696, 89] on button "button" at bounding box center [697, 88] width 10 height 10
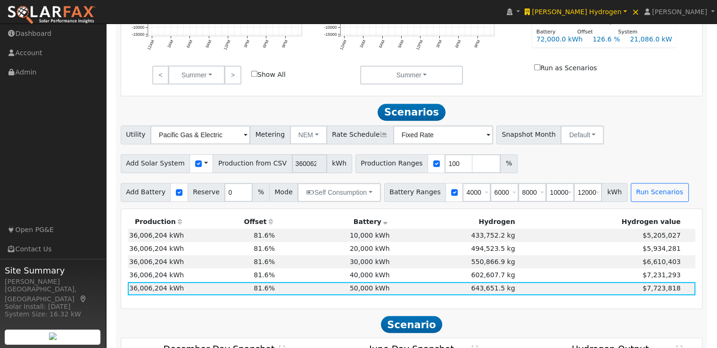
scroll to position [471, 0]
